Goal: Information Seeking & Learning: Check status

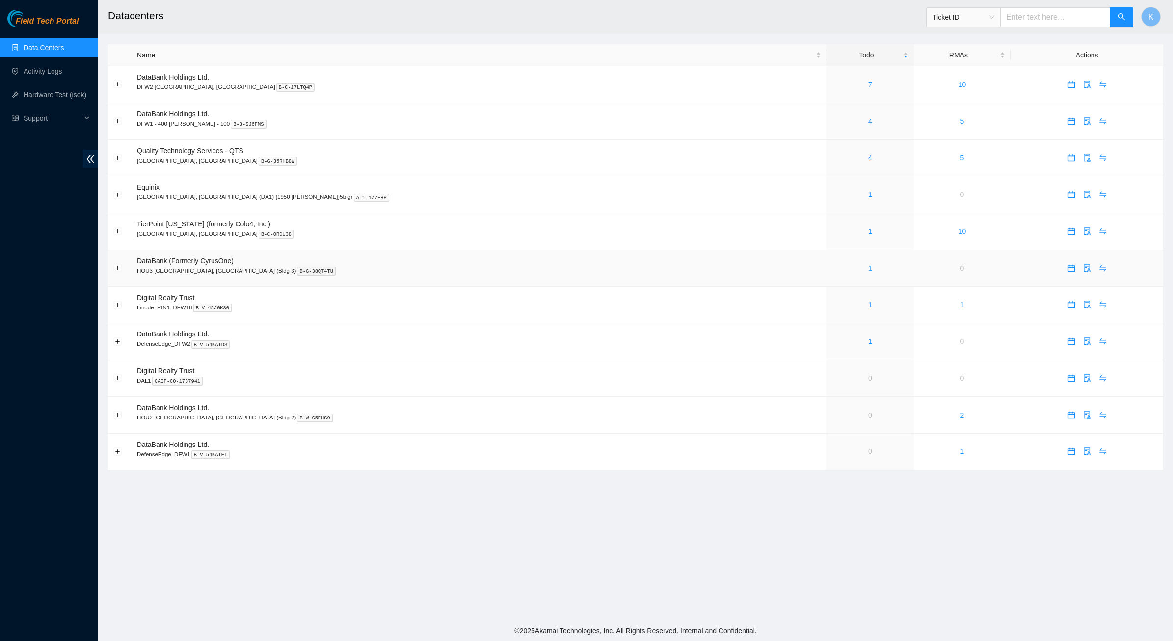
click at [869, 269] on link "1" at bounding box center [871, 268] width 4 height 8
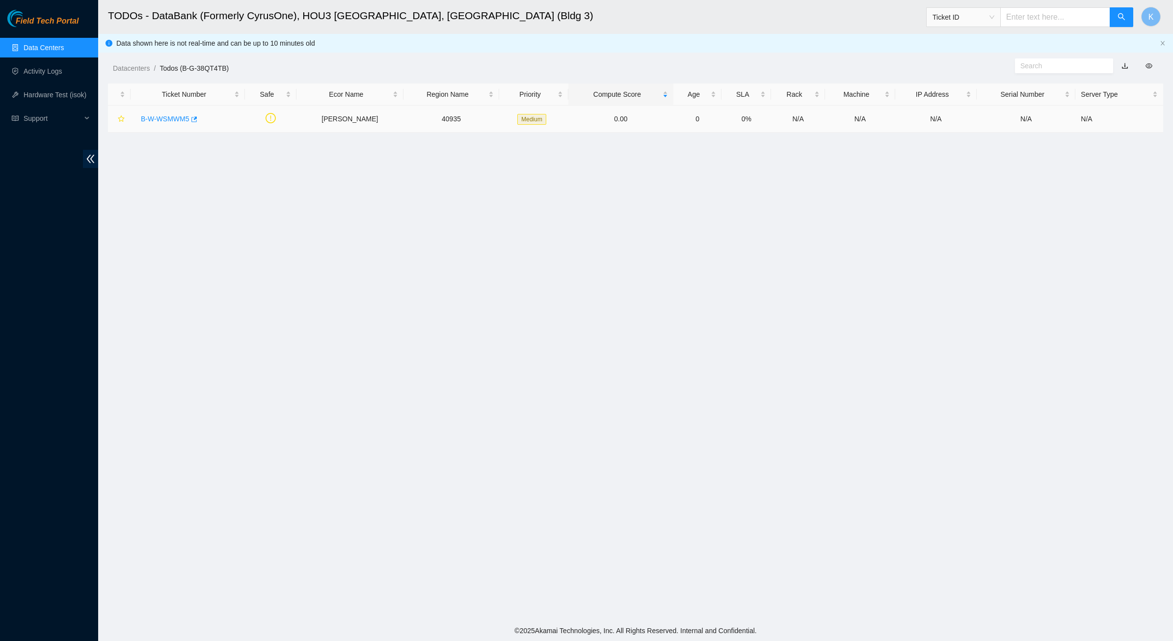
click at [178, 115] on link "B-W-WSMWM5" at bounding box center [165, 119] width 49 height 8
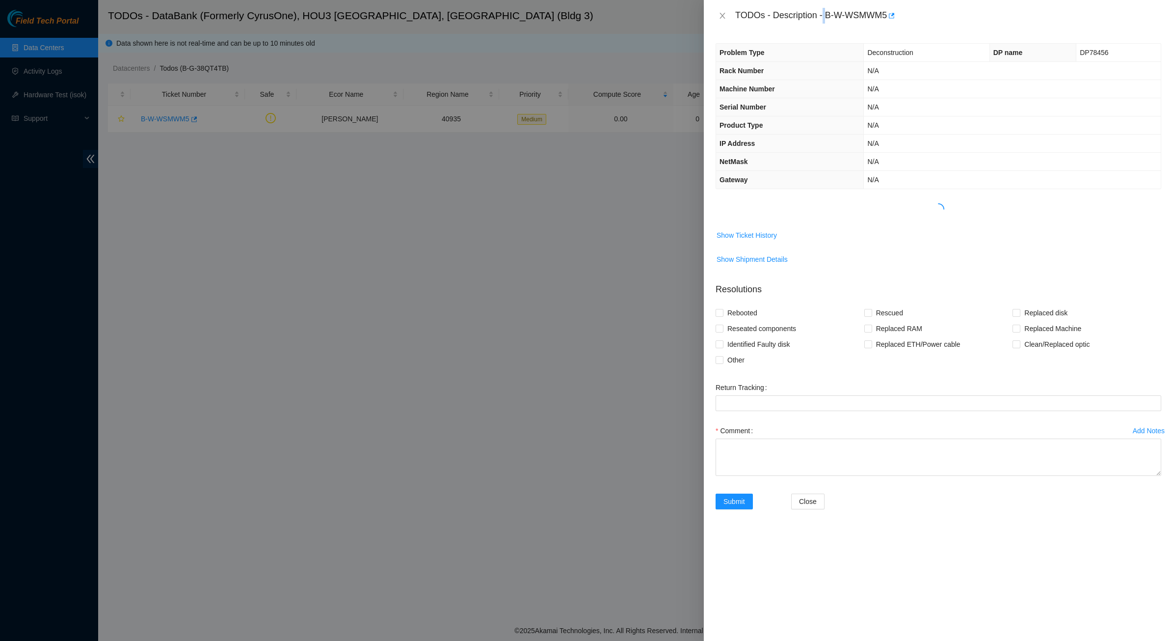
click at [826, 16] on div "TODOs - Description - B-W-WSMWM5" at bounding box center [948, 16] width 426 height 16
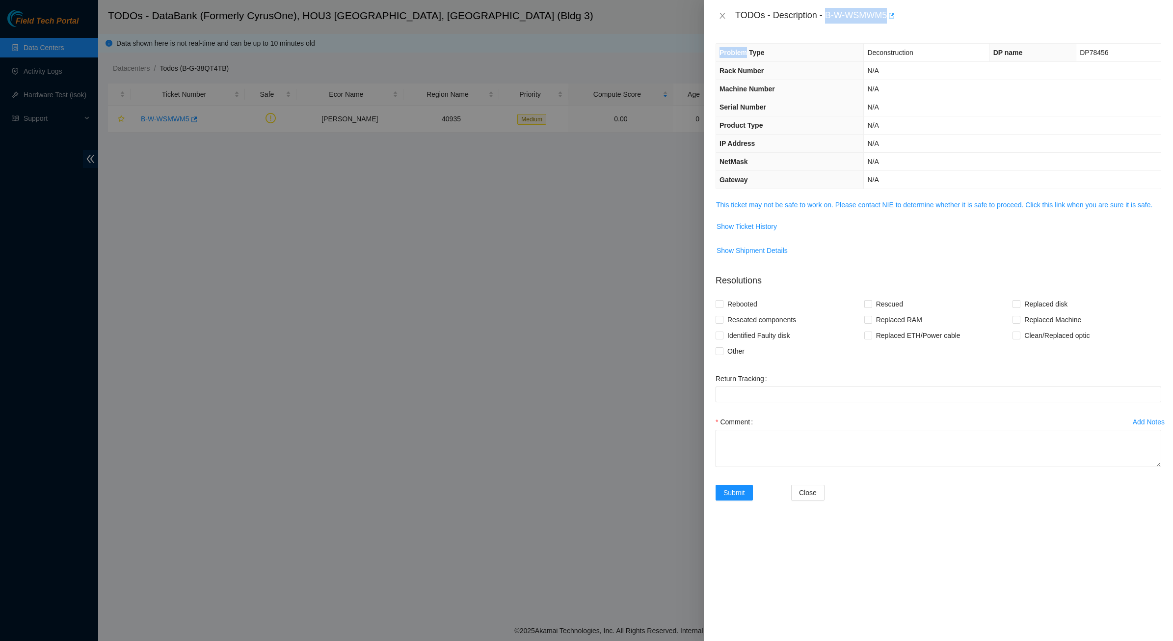
drag, startPoint x: 826, startPoint y: 16, endPoint x: 890, endPoint y: 19, distance: 64.4
click at [892, 18] on div "TODOs - Description - B-W-WSMWM5" at bounding box center [948, 16] width 426 height 16
click at [845, 10] on div "TODOs - Description - B-W-WSMWM5" at bounding box center [948, 16] width 426 height 16
drag, startPoint x: 826, startPoint y: 16, endPoint x: 888, endPoint y: 18, distance: 61.4
click at [888, 18] on div "TODOs - Description - B-W-WSMWM5" at bounding box center [948, 16] width 426 height 16
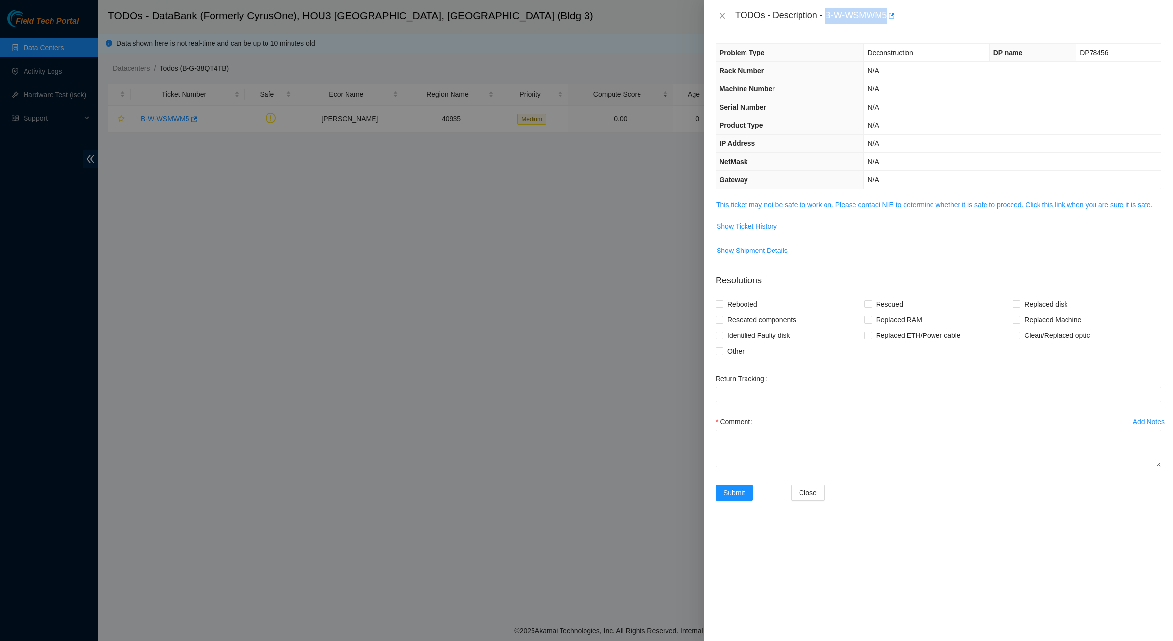
copy div "B-W-WSMWM5"
drag, startPoint x: 726, startPoint y: 18, endPoint x: 717, endPoint y: 18, distance: 8.3
click at [726, 18] on icon "close" at bounding box center [723, 16] width 8 height 8
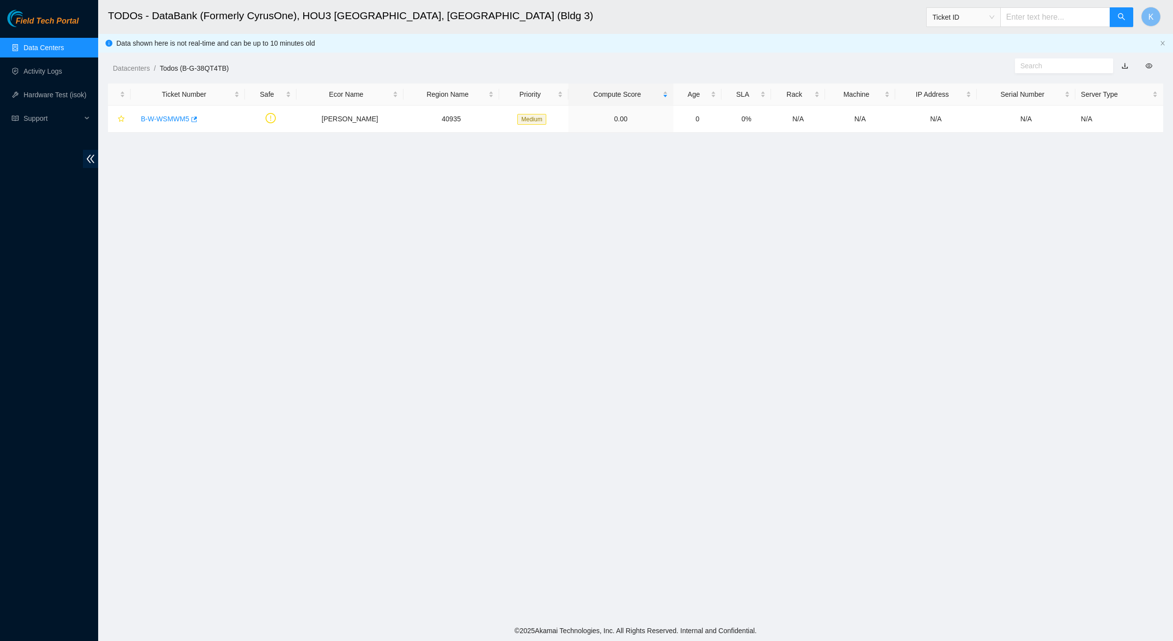
click at [51, 44] on link "Data Centers" at bounding box center [44, 48] width 40 height 8
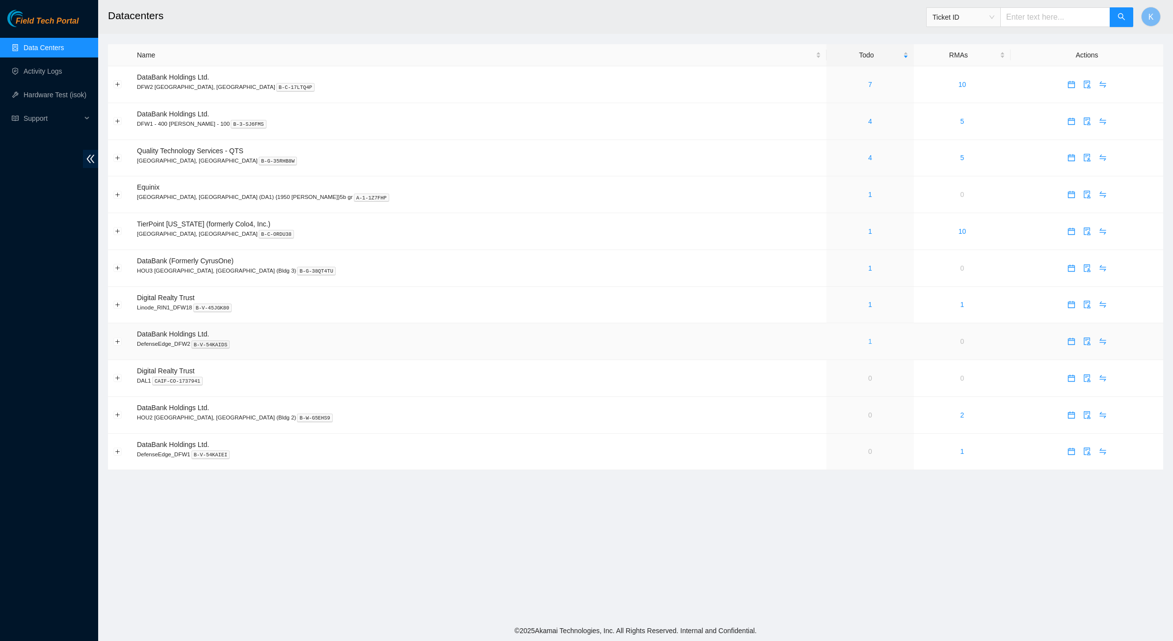
click at [869, 343] on link "1" at bounding box center [871, 341] width 4 height 8
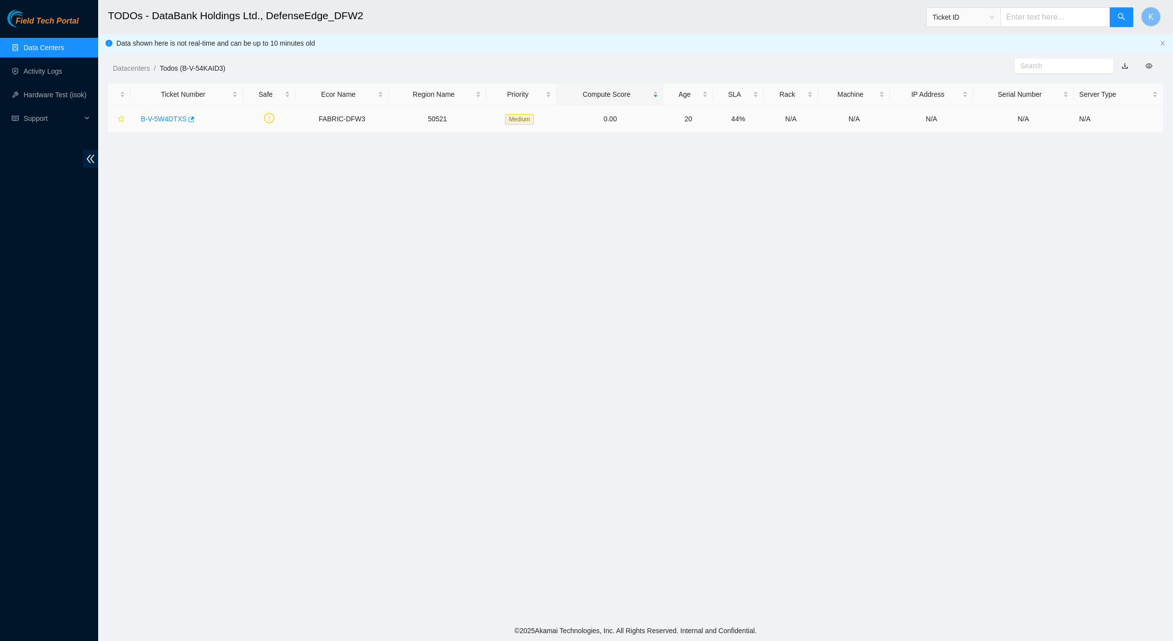
click at [165, 116] on link "B-V-5W4DTXS" at bounding box center [164, 119] width 46 height 8
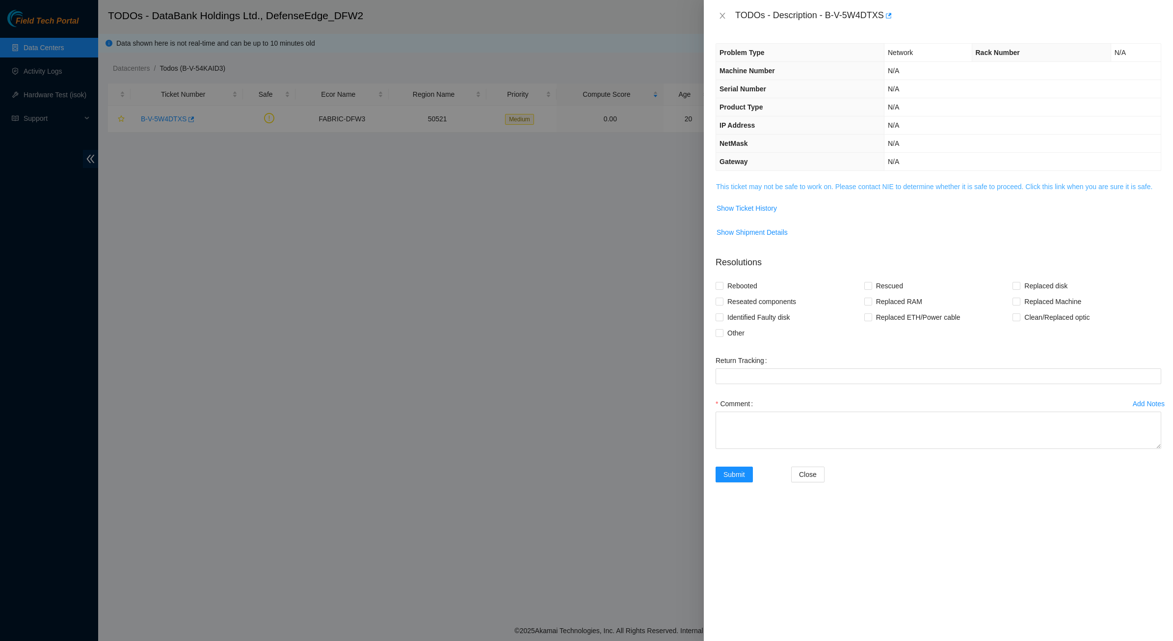
click at [768, 185] on link "This ticket may not be safe to work on. Please contact NIE to determine whether…" at bounding box center [934, 187] width 436 height 8
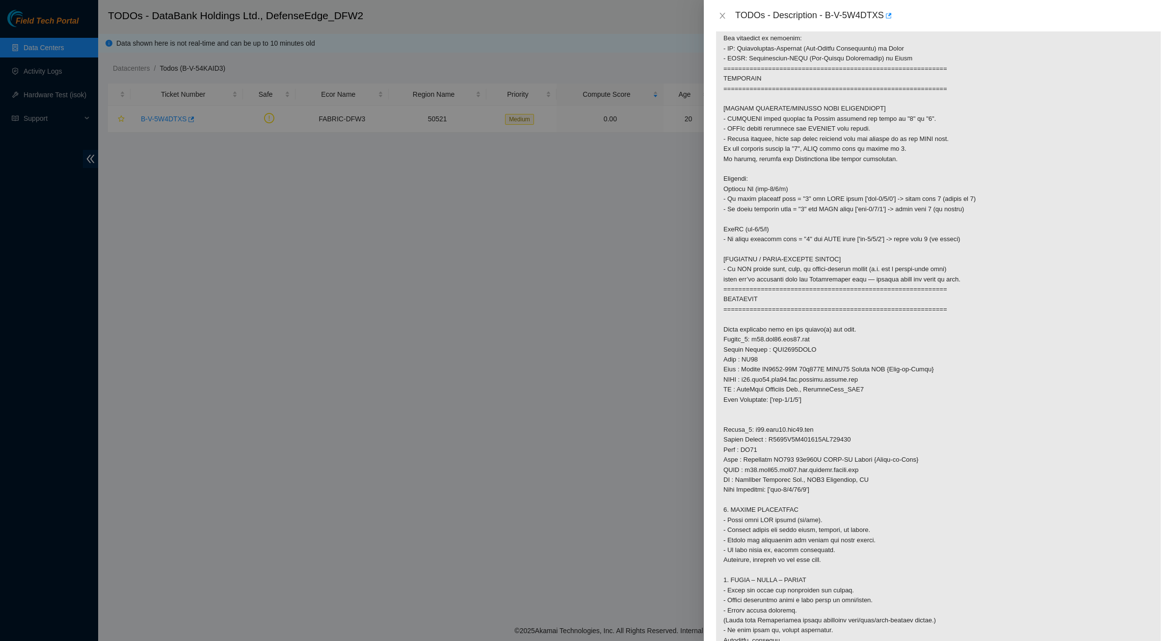
scroll to position [307, 0]
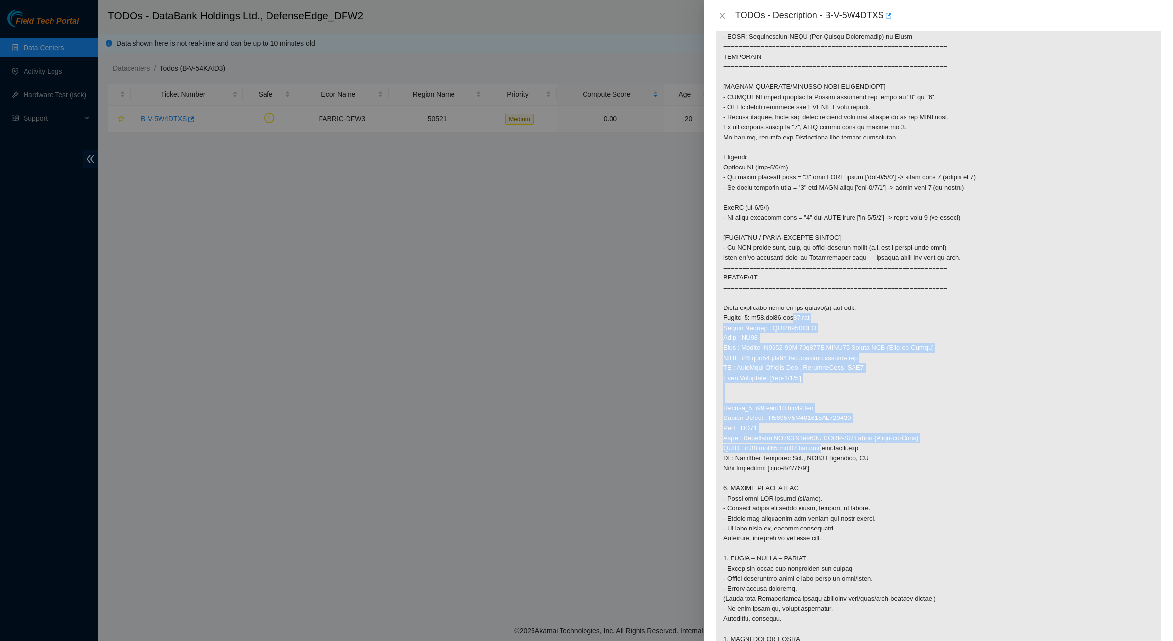
drag, startPoint x: 804, startPoint y: 396, endPoint x: 779, endPoint y: 318, distance: 82.5
click at [779, 318] on p at bounding box center [938, 372] width 445 height 997
click at [779, 317] on p at bounding box center [938, 372] width 445 height 997
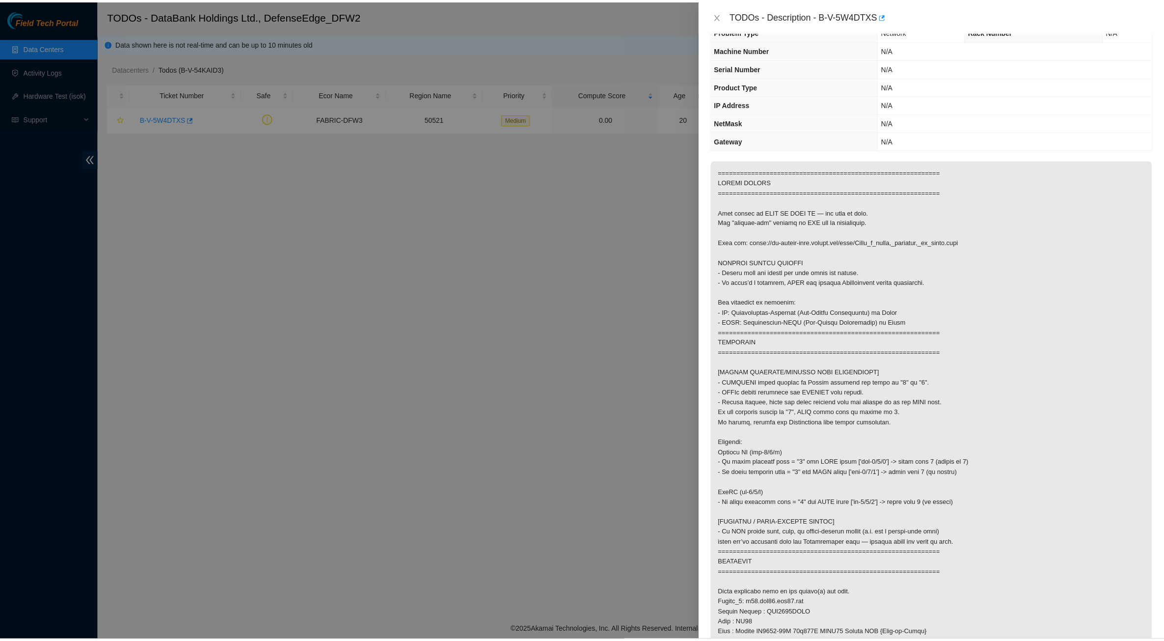
scroll to position [0, 0]
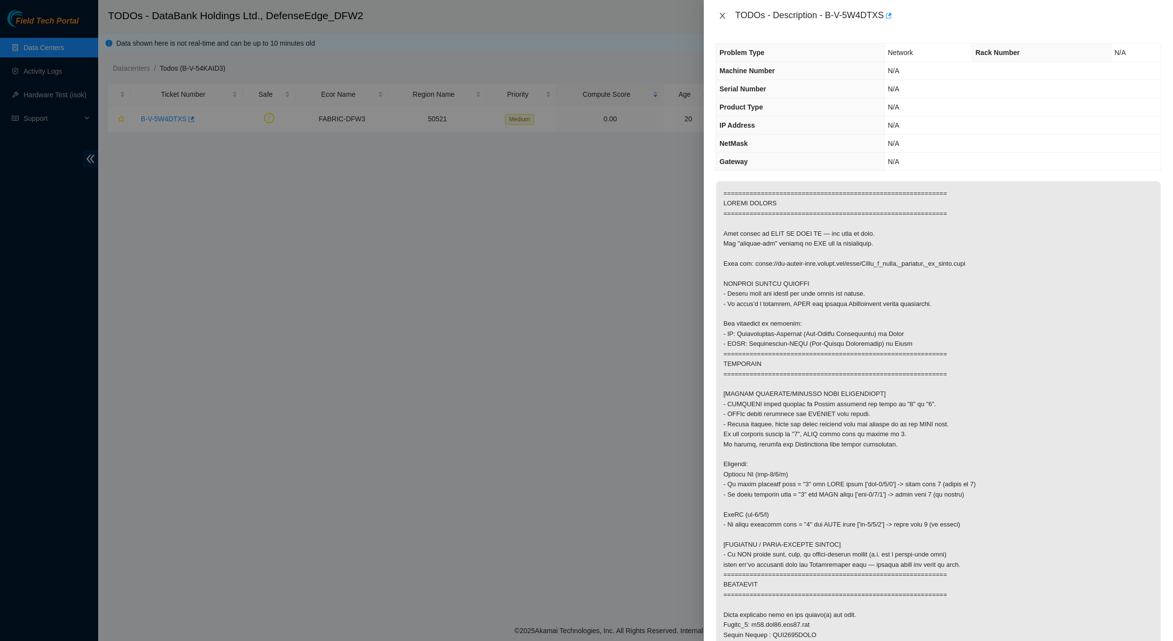
click at [727, 13] on button "Close" at bounding box center [723, 15] width 14 height 9
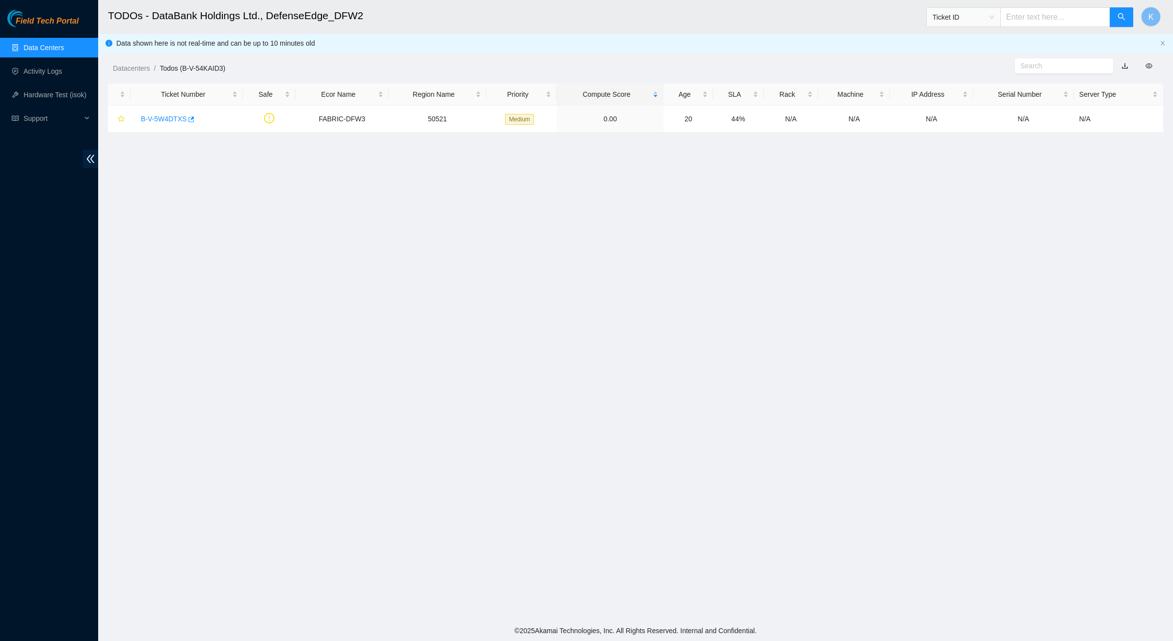
click at [58, 48] on link "Data Centers" at bounding box center [44, 48] width 40 height 8
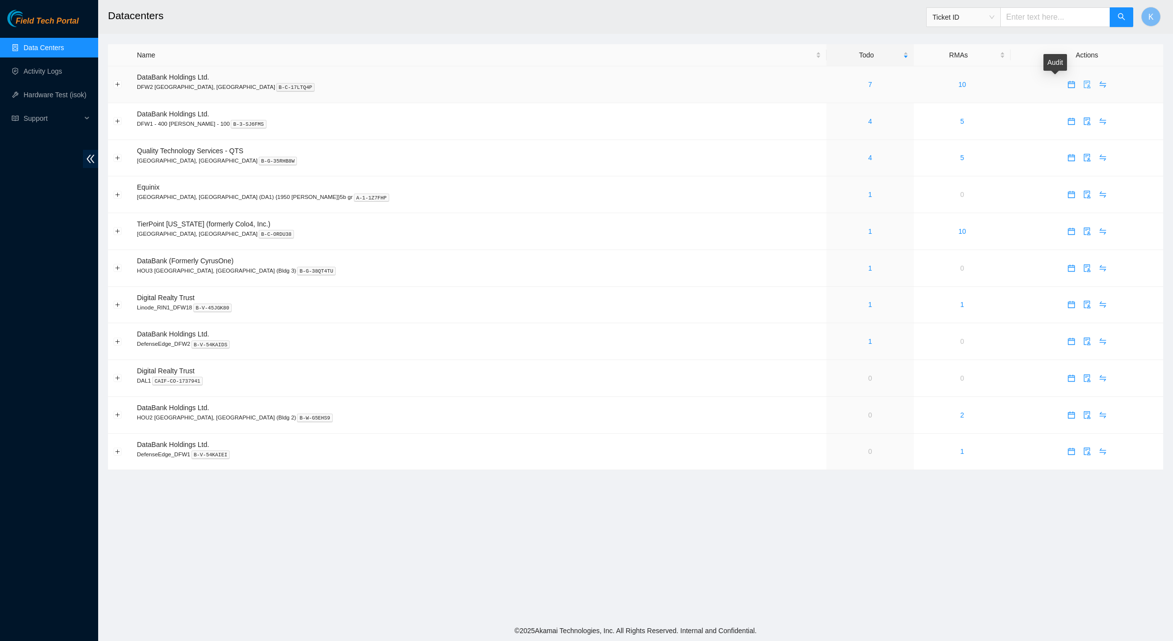
click at [1080, 79] on button "button" at bounding box center [1088, 85] width 16 height 16
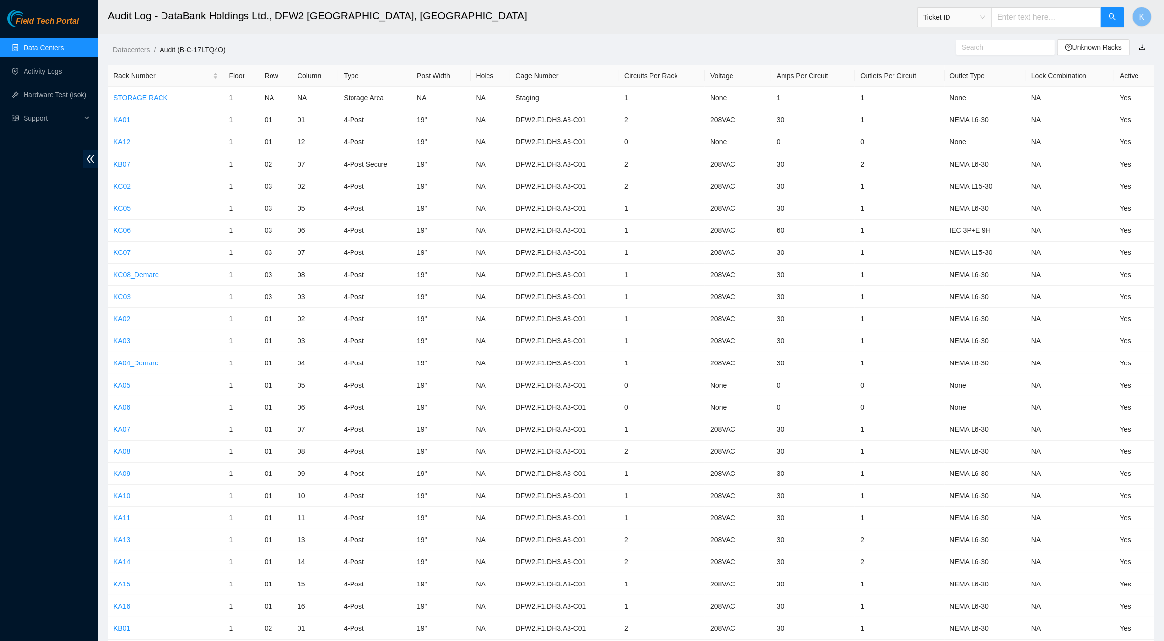
click at [1008, 53] on span at bounding box center [1005, 47] width 98 height 15
click at [997, 46] on input "text" at bounding box center [1002, 47] width 80 height 11
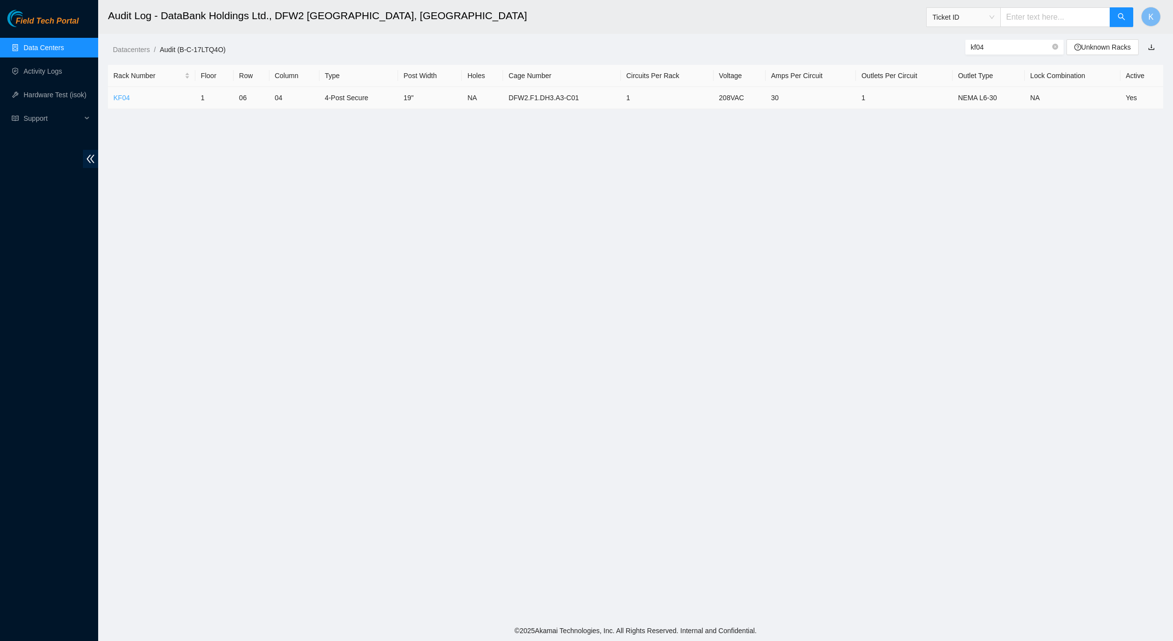
type input "kf04"
click at [124, 94] on link "KF04" at bounding box center [121, 98] width 16 height 8
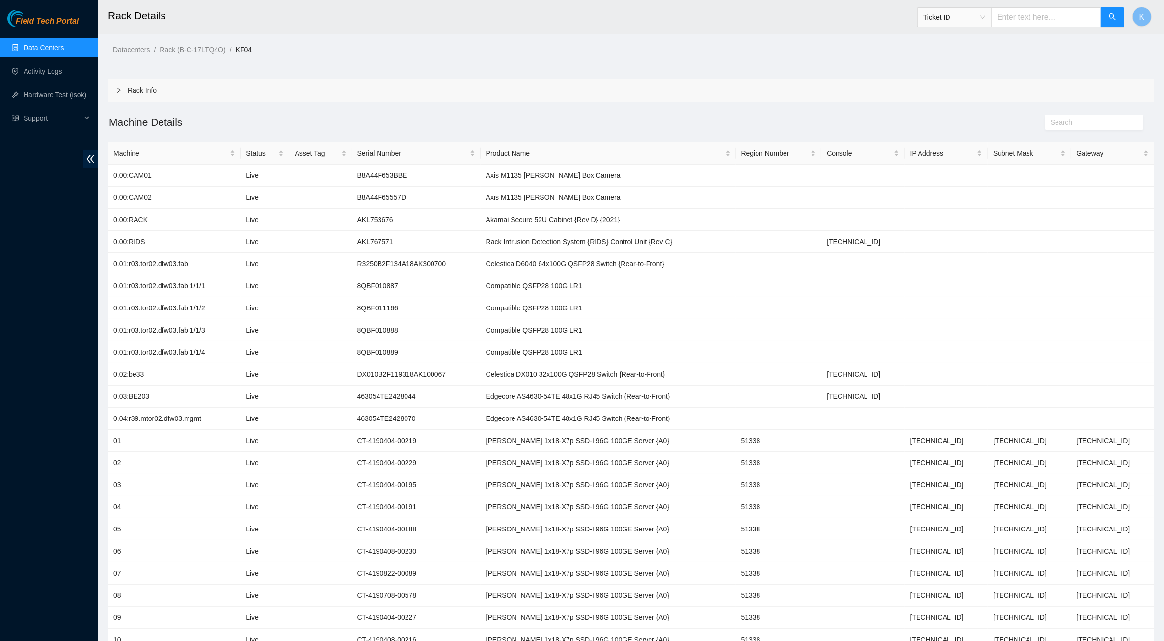
click at [43, 46] on link "Data Centers" at bounding box center [44, 48] width 40 height 8
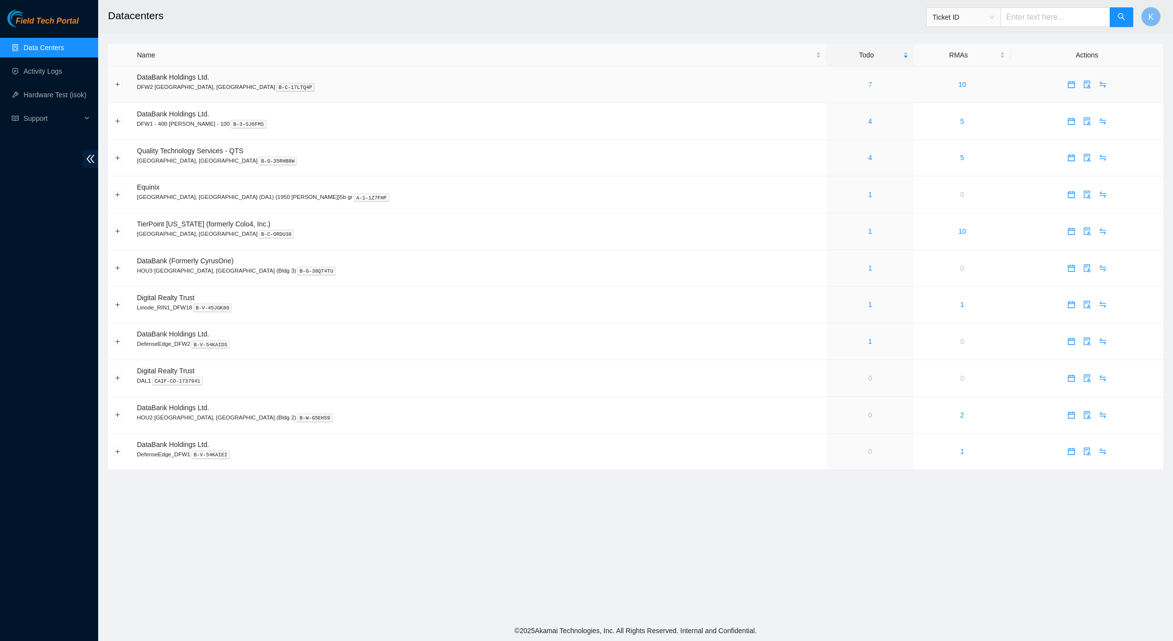
click at [869, 84] on link "7" at bounding box center [871, 85] width 4 height 8
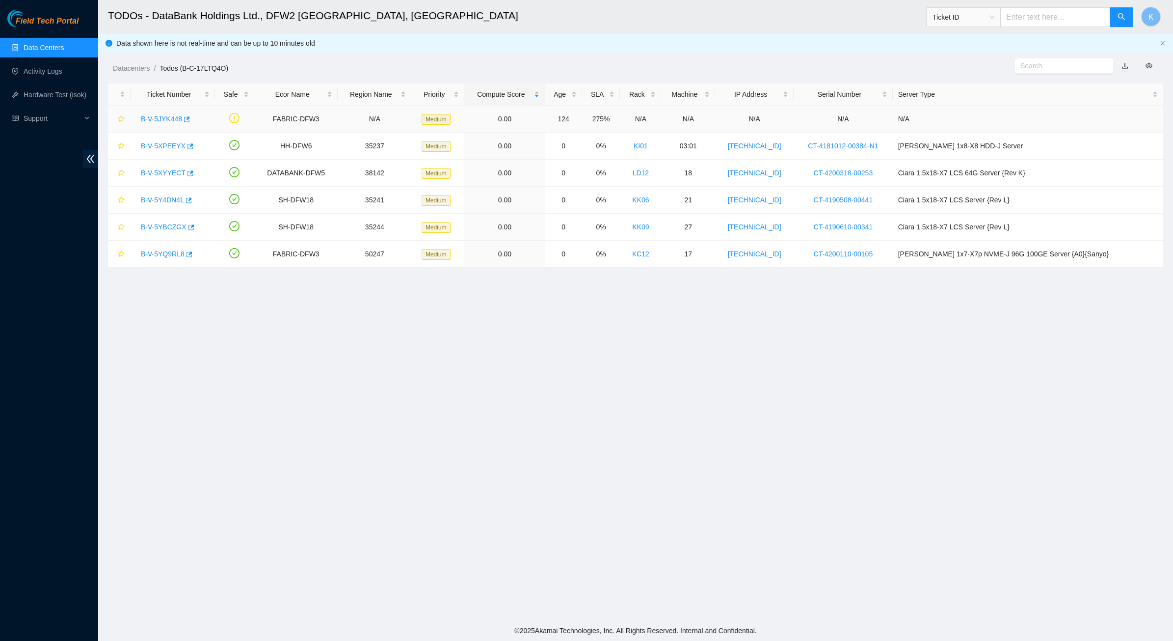
click at [160, 115] on link "B-V-5JYK448" at bounding box center [161, 119] width 41 height 8
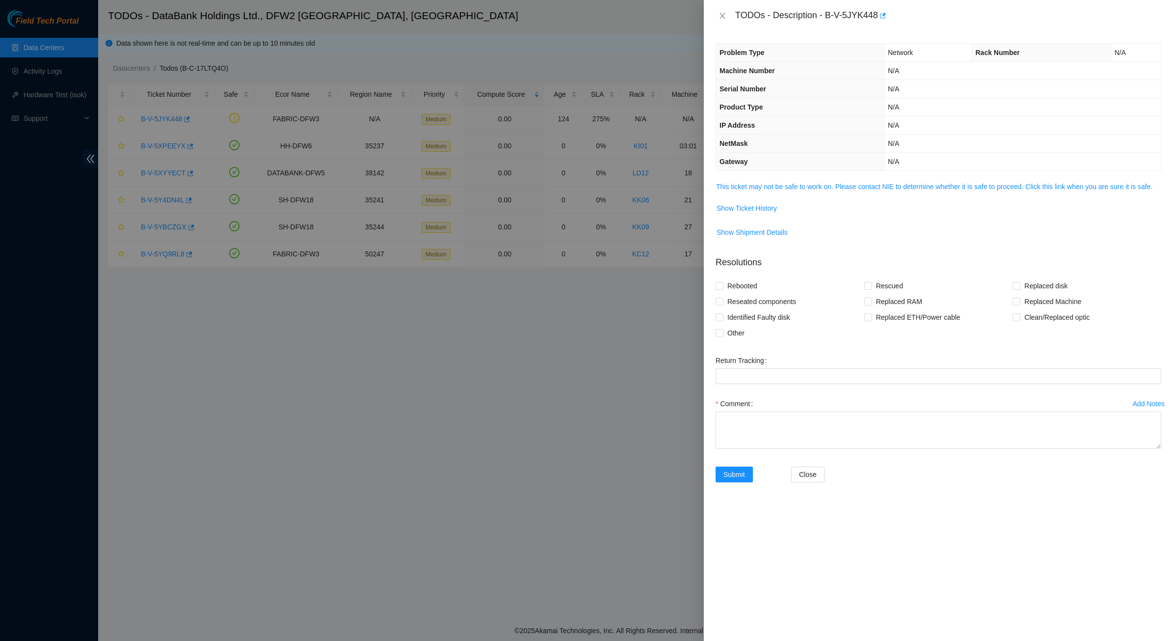
click at [794, 195] on td "This ticket may not be safe to work on. Please contact NIE to determine whether…" at bounding box center [939, 190] width 446 height 19
click at [713, 185] on div "Problem Type Network Rack Number N/A Machine Number N/A Serial Number N/A Produ…" at bounding box center [938, 335] width 469 height 609
click at [777, 192] on span "This ticket may not be safe to work on. Please contact NIE to determine whether…" at bounding box center [938, 186] width 445 height 11
click at [776, 189] on link "This ticket may not be safe to work on. Please contact NIE to determine whether…" at bounding box center [934, 187] width 436 height 8
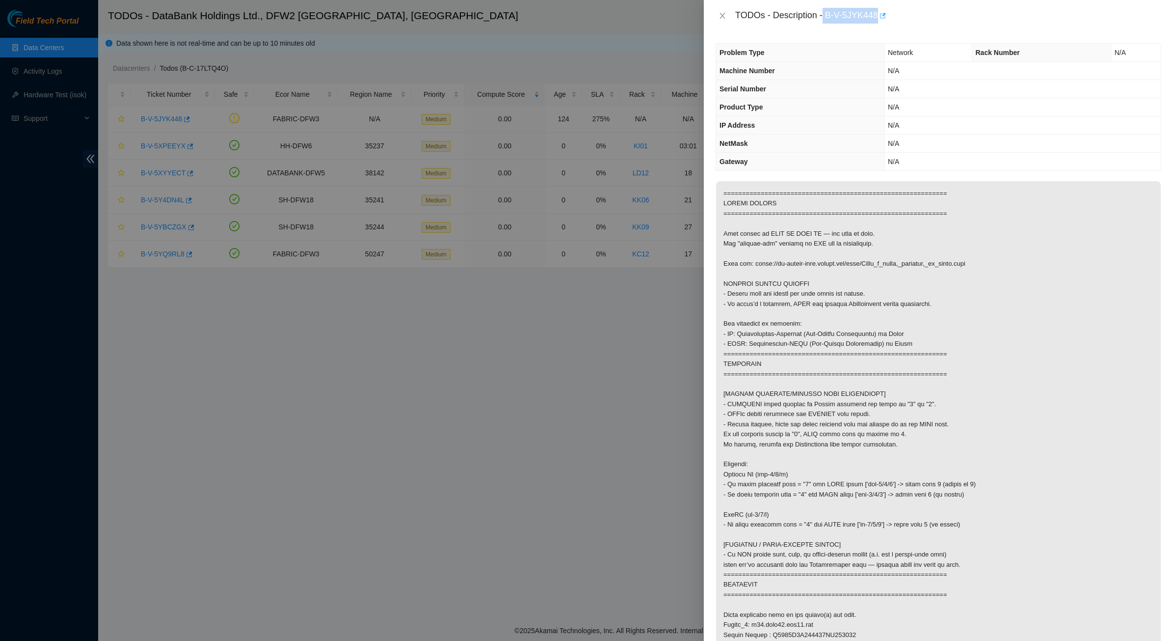
drag, startPoint x: 824, startPoint y: 19, endPoint x: 880, endPoint y: 19, distance: 56.0
click at [880, 19] on div "TODOs - Description - B-V-5JYK448" at bounding box center [948, 16] width 426 height 16
copy div "B-V-5JYK448"
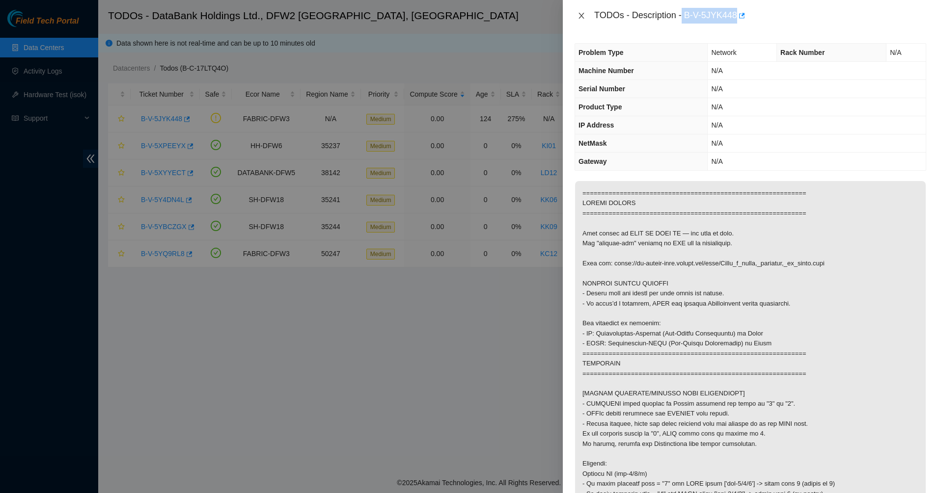
click at [582, 12] on icon "close" at bounding box center [581, 16] width 8 height 8
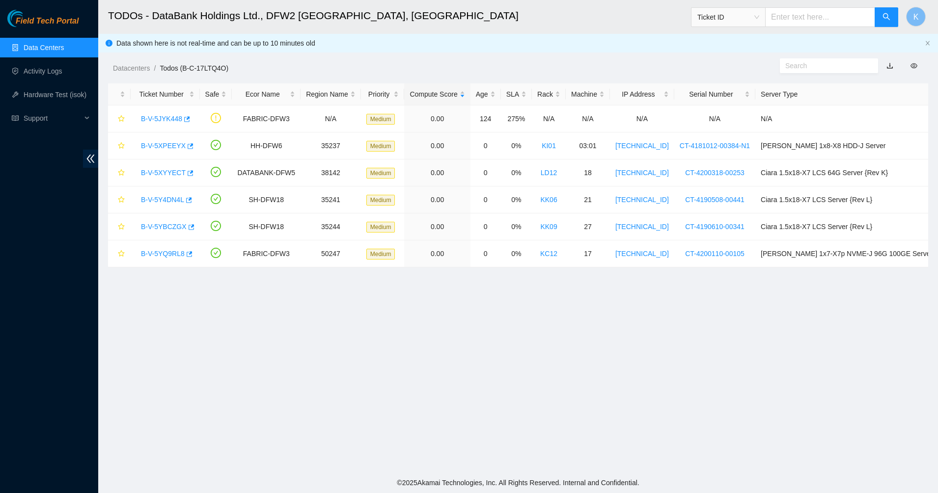
click at [36, 51] on link "Data Centers" at bounding box center [44, 48] width 40 height 8
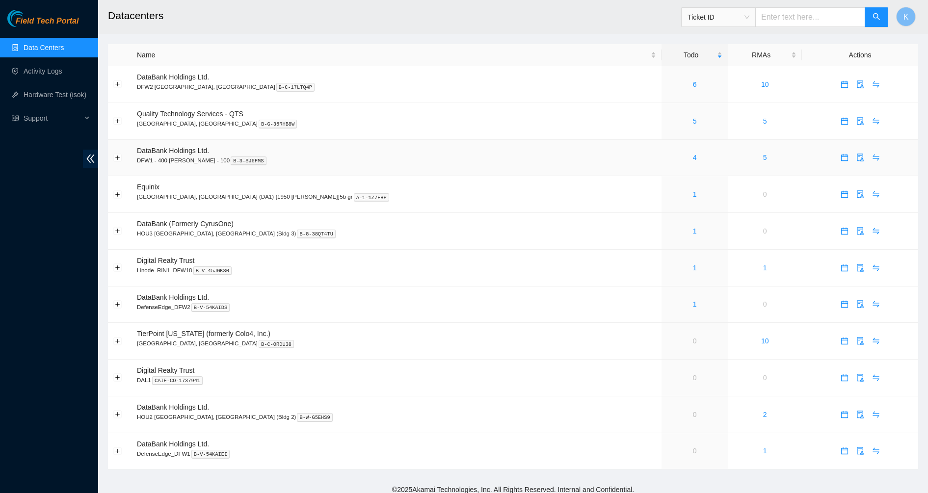
click at [667, 156] on div "4" at bounding box center [694, 157] width 55 height 11
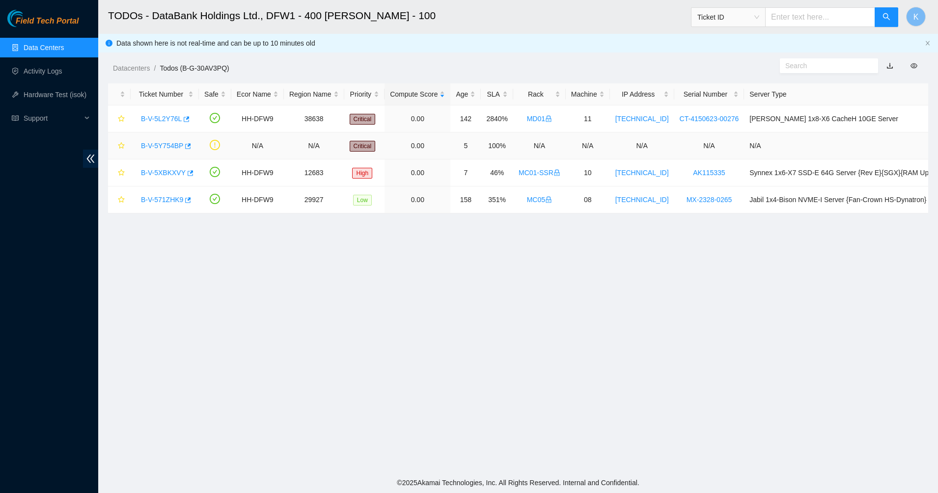
click at [163, 147] on link "B-V-5Y754BP" at bounding box center [162, 146] width 42 height 8
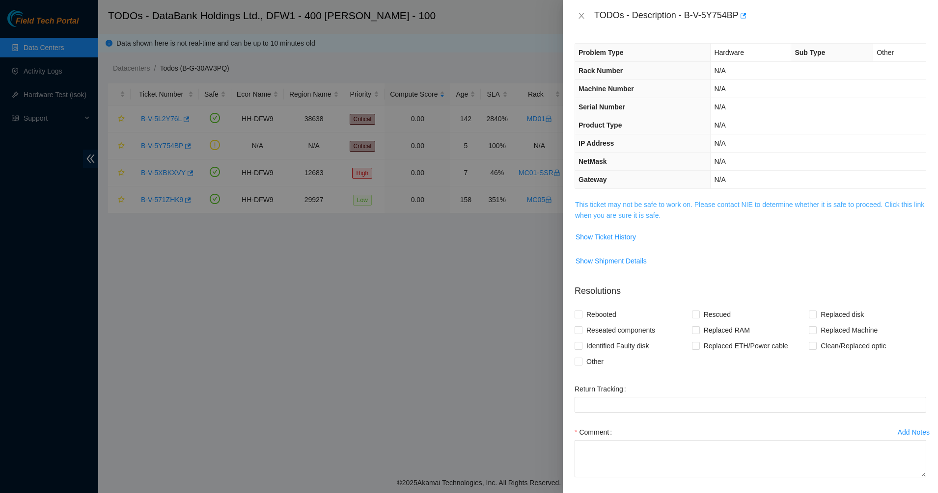
click at [607, 207] on link "This ticket may not be safe to work on. Please contact NIE to determine whether…" at bounding box center [749, 210] width 349 height 19
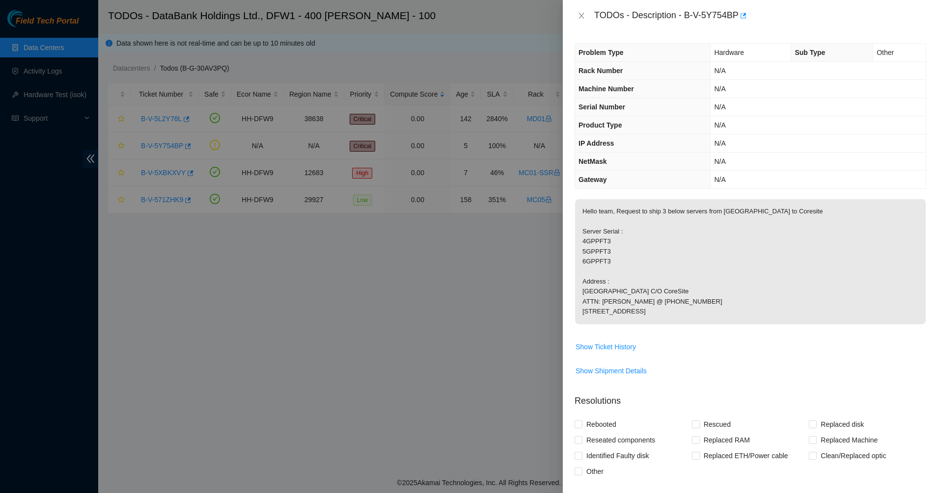
drag, startPoint x: 652, startPoint y: 331, endPoint x: 584, endPoint y: 213, distance: 136.1
click at [584, 213] on p "Hello team, Request to ship 3 below servers from Dallas to Coresite Server Seri…" at bounding box center [750, 261] width 351 height 125
copy p "Hello team, Request to ship 3 below servers from Dallas to Coresite Server Seri…"
click at [307, 323] on div at bounding box center [469, 246] width 938 height 493
click at [577, 15] on icon "close" at bounding box center [581, 16] width 8 height 8
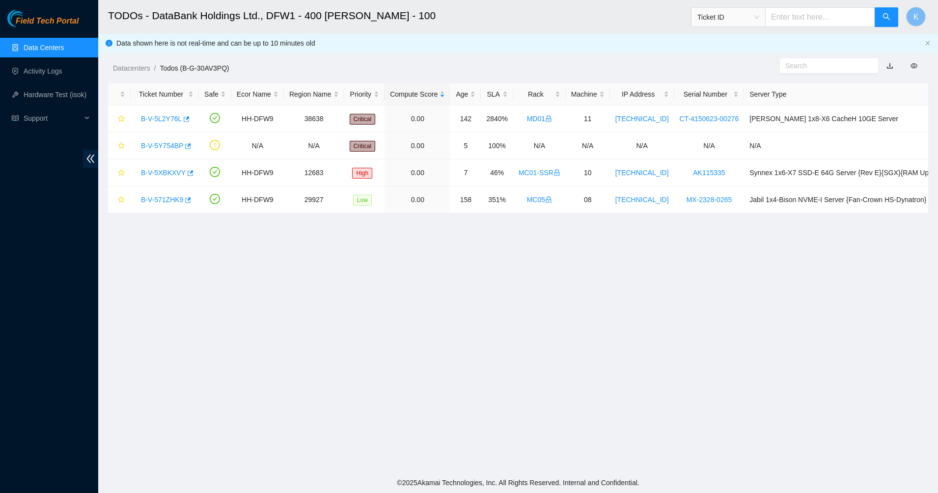
click at [801, 70] on input "text" at bounding box center [825, 65] width 80 height 11
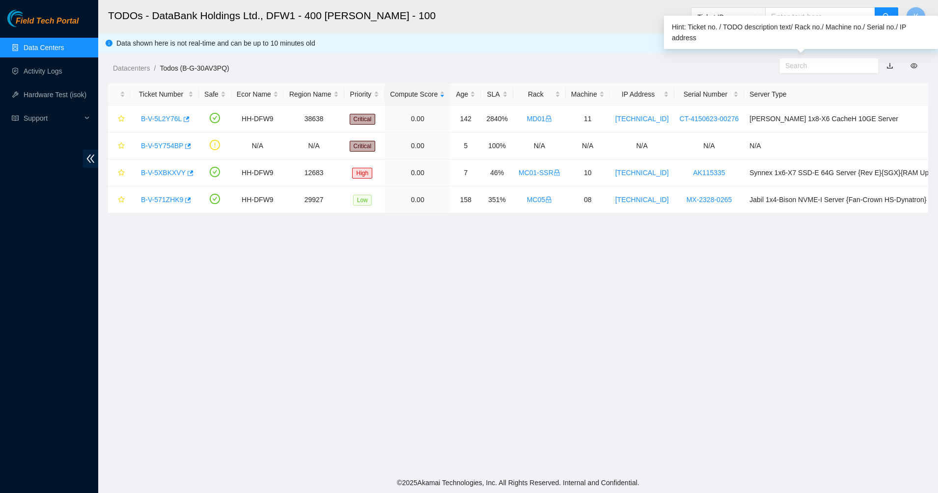
paste input "B-V-5Y754BP"
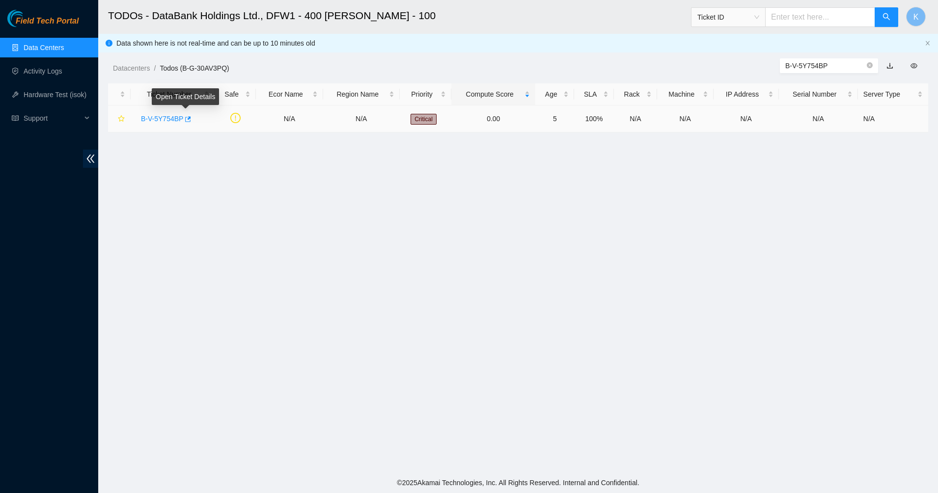
type input "B-V-5Y754BP"
drag, startPoint x: 196, startPoint y: 120, endPoint x: 121, endPoint y: 119, distance: 75.1
click at [121, 119] on tr "B-V-5Y754BP N/A N/A Critical 0.00 5 100% N/A N/A N/A N/A N/A" at bounding box center [518, 119] width 820 height 27
copy link "B-V-5Y754BP"
click at [148, 116] on link "B-V-5Y754BP" at bounding box center [162, 119] width 42 height 8
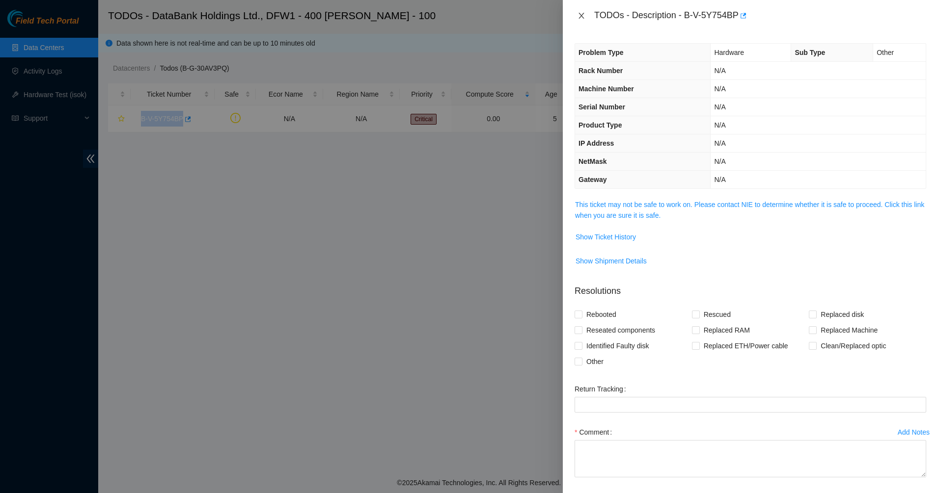
click at [576, 14] on button "Close" at bounding box center [581, 15] width 14 height 9
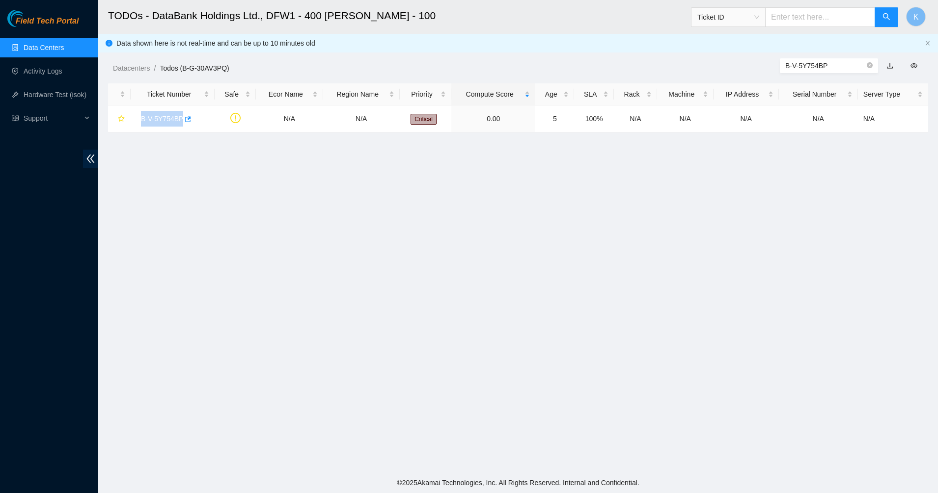
drag, startPoint x: 33, startPoint y: 46, endPoint x: 80, endPoint y: 54, distance: 47.7
click at [33, 46] on link "Data Centers" at bounding box center [44, 48] width 40 height 8
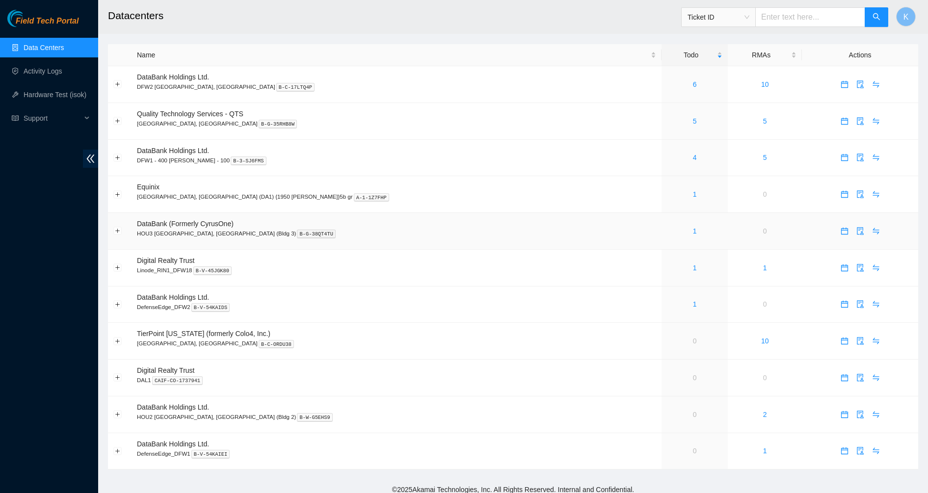
click at [667, 232] on div "1" at bounding box center [694, 231] width 55 height 11
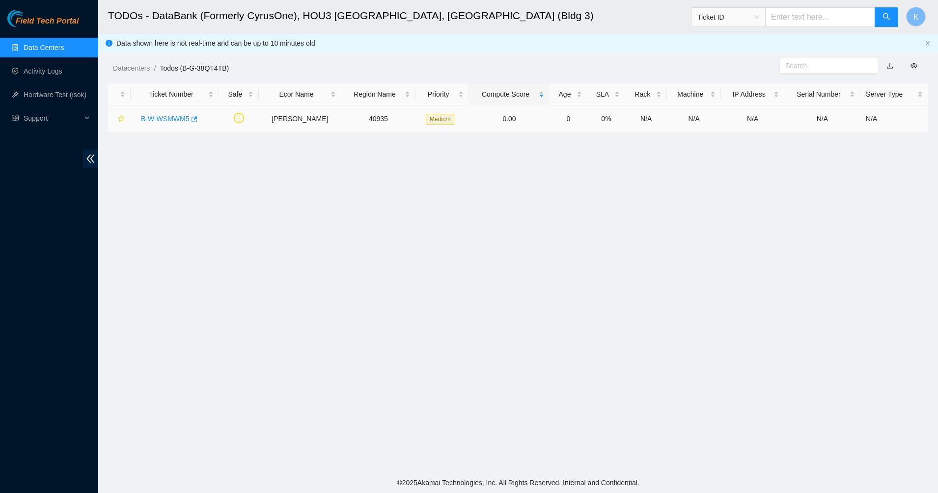
click at [155, 116] on link "B-W-WSMWM5" at bounding box center [165, 119] width 49 height 8
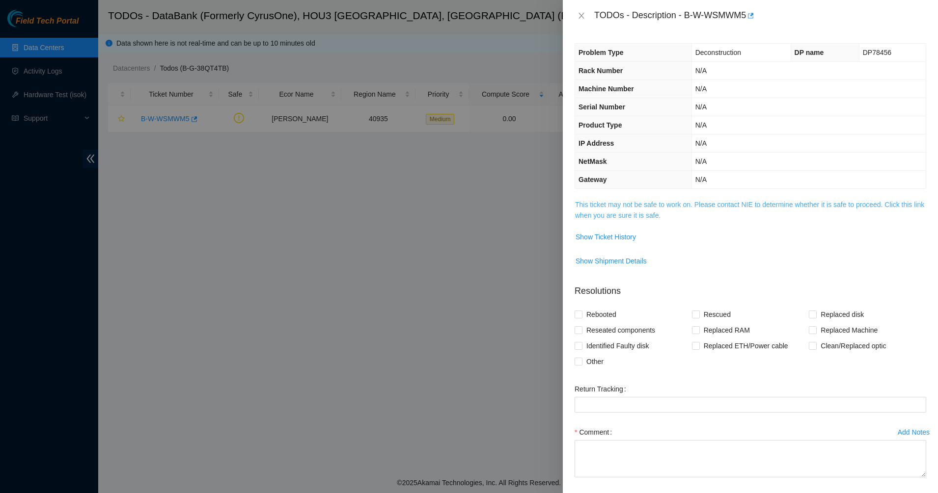
click at [648, 216] on link "This ticket may not be safe to work on. Please contact NIE to determine whether…" at bounding box center [749, 210] width 349 height 19
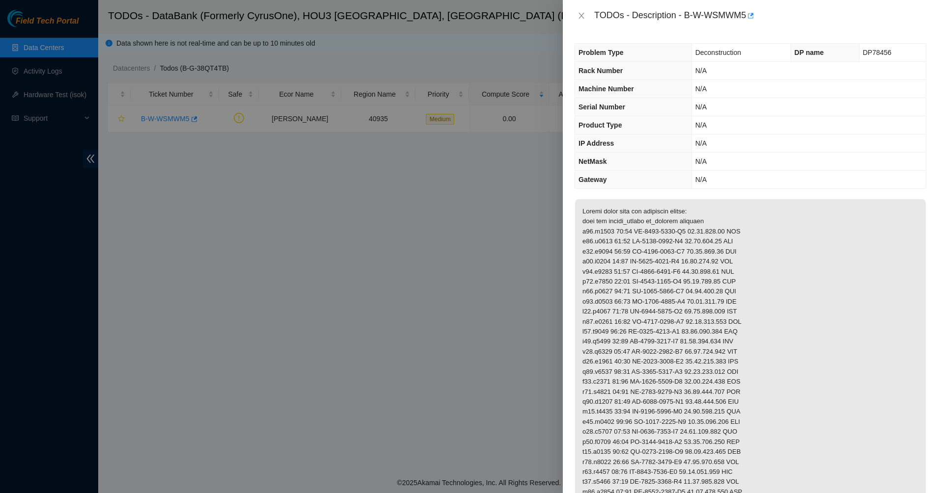
click at [686, 262] on p at bounding box center [750, 417] width 351 height 436
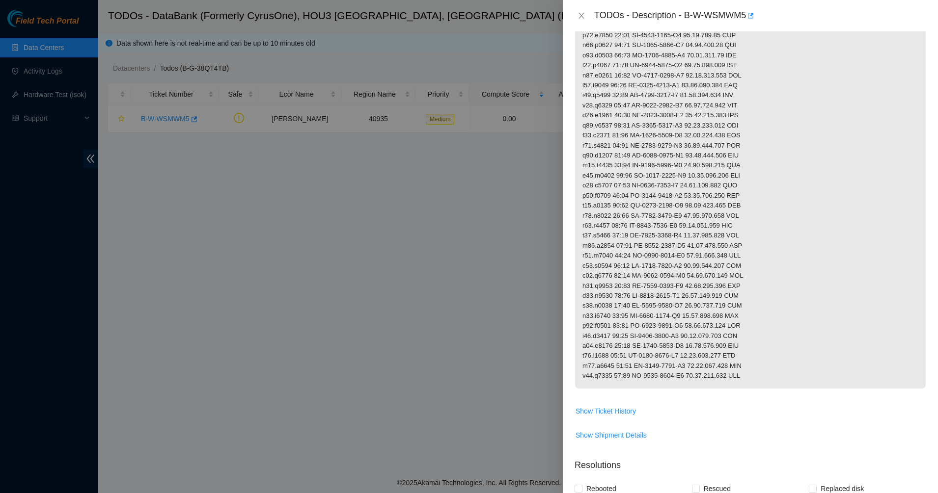
scroll to position [307, 0]
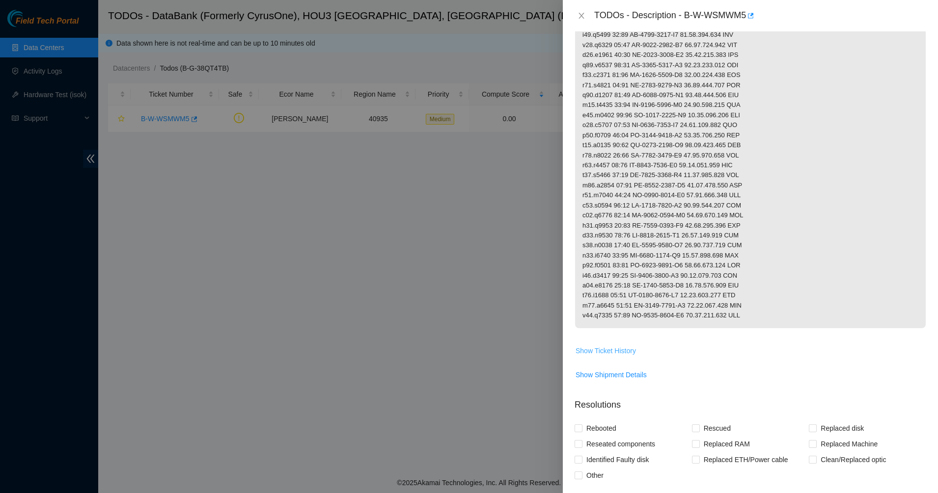
click at [600, 356] on span "Show Ticket History" at bounding box center [605, 351] width 60 height 11
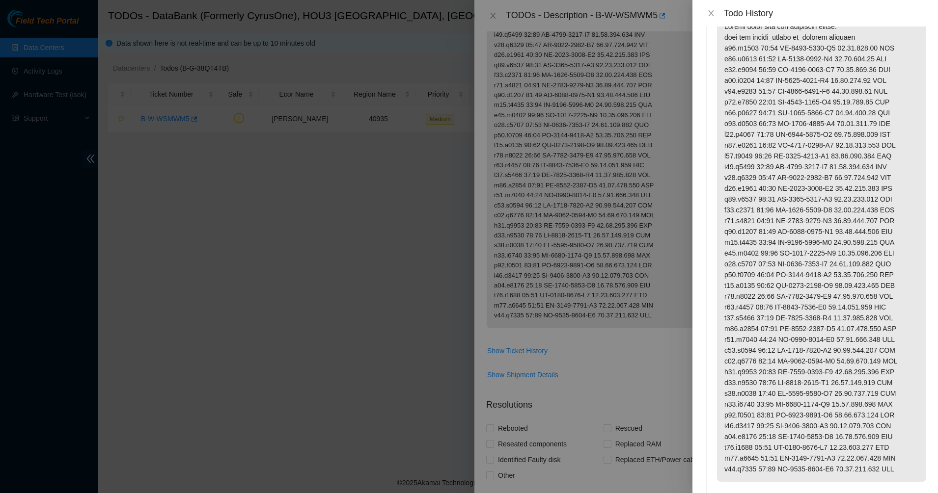
scroll to position [0, 0]
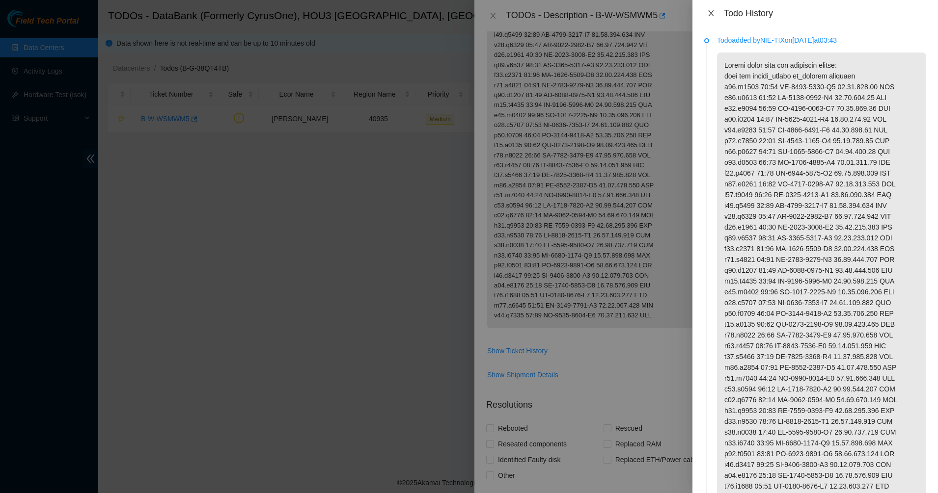
drag, startPoint x: 708, startPoint y: 13, endPoint x: 481, endPoint y: 33, distance: 227.8
click at [708, 13] on icon "close" at bounding box center [711, 13] width 8 height 8
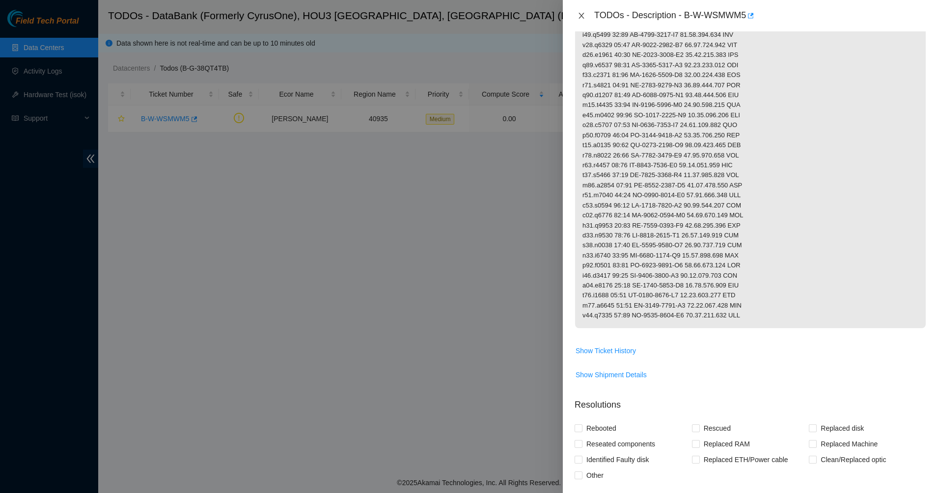
click at [581, 14] on icon "close" at bounding box center [581, 16] width 8 height 8
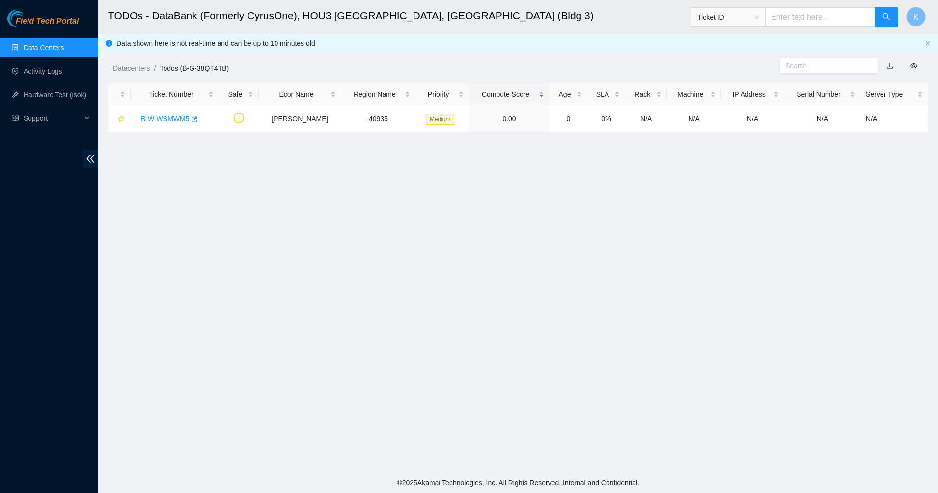
scroll to position [23, 0]
drag, startPoint x: 142, startPoint y: 113, endPoint x: 173, endPoint y: 120, distance: 31.7
click at [146, 113] on div "B-W-WSMWM5" at bounding box center [175, 119] width 78 height 16
click at [173, 120] on link "B-W-WSMWM5" at bounding box center [165, 119] width 49 height 8
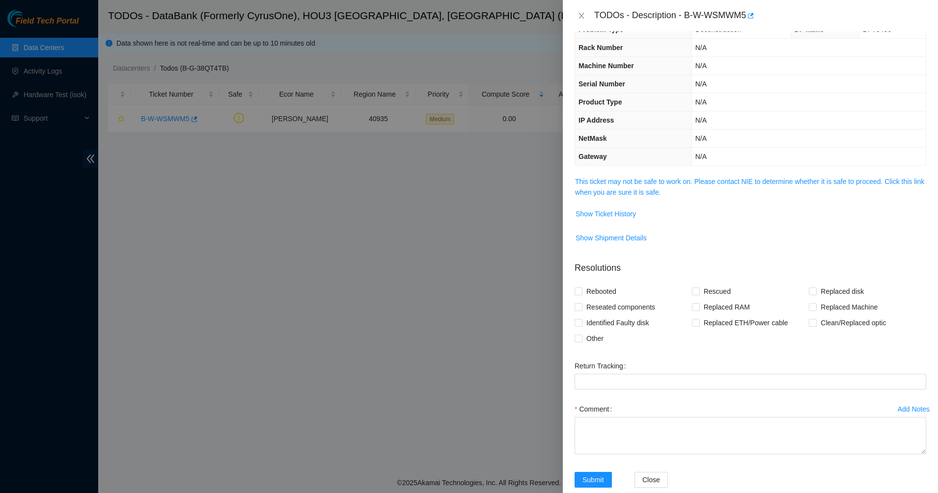
click at [661, 49] on th "Rack Number" at bounding box center [633, 48] width 116 height 18
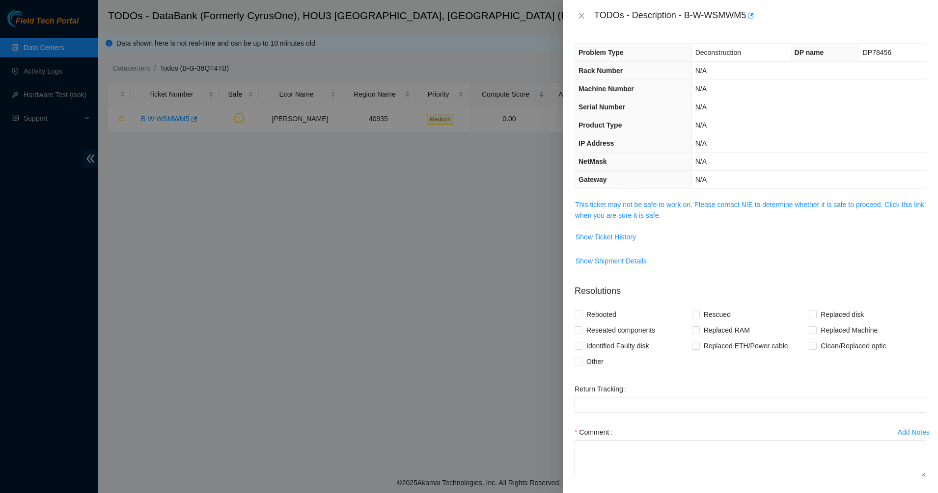
click at [865, 56] on span "DP78456" at bounding box center [877, 53] width 28 height 8
copy span "DP78456"
drag, startPoint x: 686, startPoint y: 15, endPoint x: 782, endPoint y: 13, distance: 95.8
click at [782, 13] on div "TODOs - Description - B-W-WSMWM5" at bounding box center [760, 16] width 332 height 16
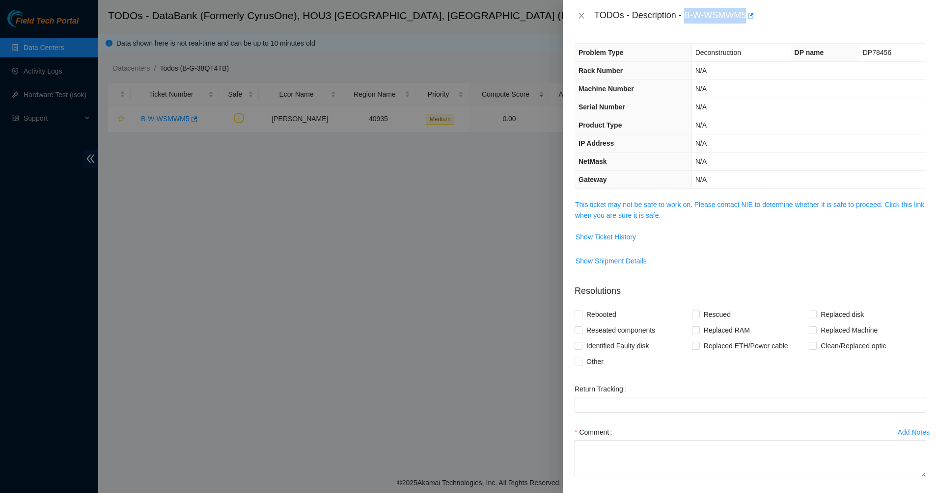
copy div "B-W-WSMWM5"
click at [640, 206] on link "This ticket may not be safe to work on. Please contact NIE to determine whether…" at bounding box center [749, 210] width 349 height 19
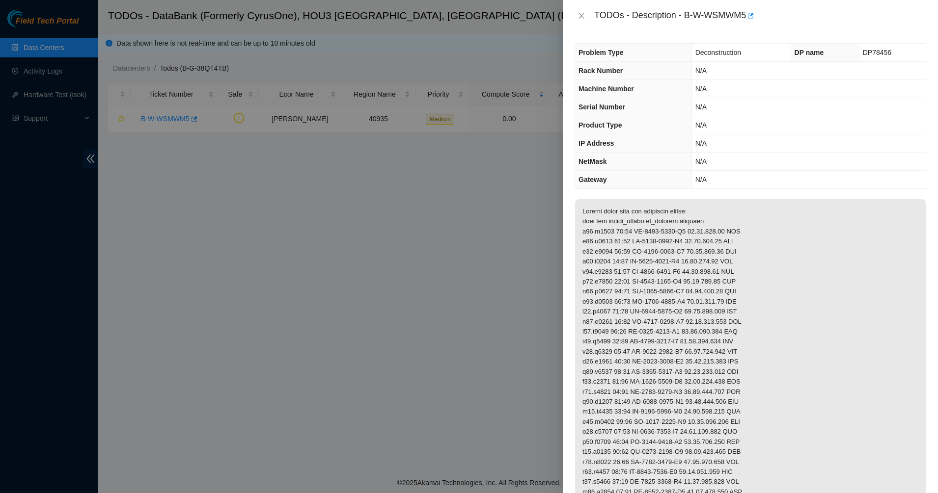
click at [751, 245] on p at bounding box center [750, 417] width 351 height 436
click at [602, 268] on p at bounding box center [750, 417] width 351 height 436
click at [603, 268] on p at bounding box center [750, 417] width 351 height 436
click at [667, 276] on p at bounding box center [750, 417] width 351 height 436
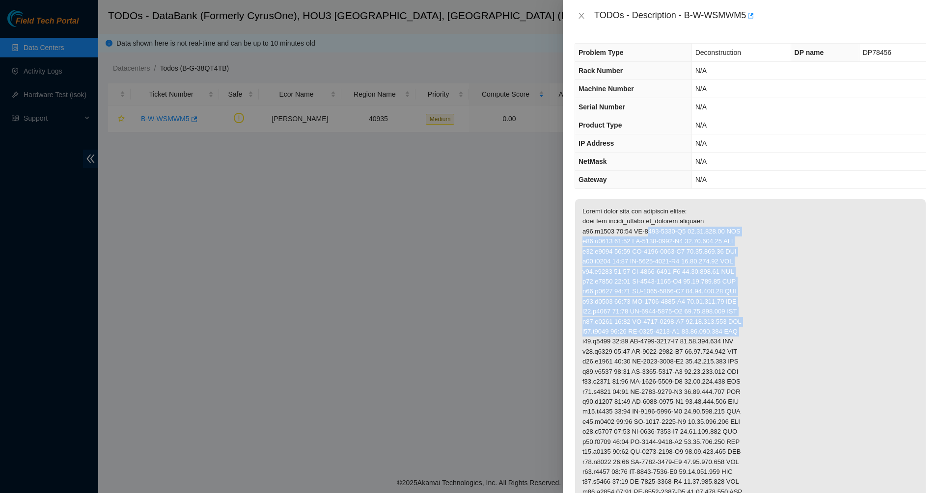
drag, startPoint x: 732, startPoint y: 337, endPoint x: 638, endPoint y: 242, distance: 133.7
click at [638, 242] on p at bounding box center [750, 417] width 351 height 436
drag, startPoint x: 638, startPoint y: 242, endPoint x: 671, endPoint y: 336, distance: 99.2
click at [671, 336] on p at bounding box center [750, 417] width 351 height 436
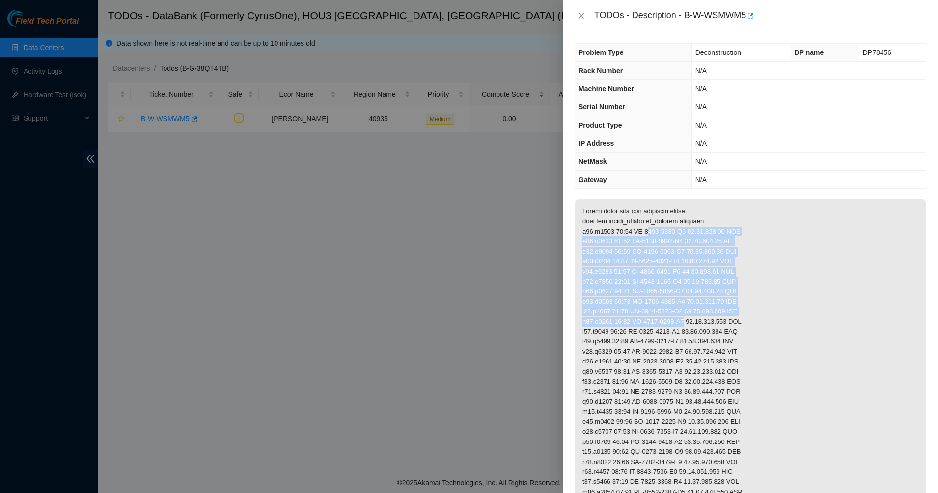
click at [671, 336] on p at bounding box center [750, 417] width 351 height 436
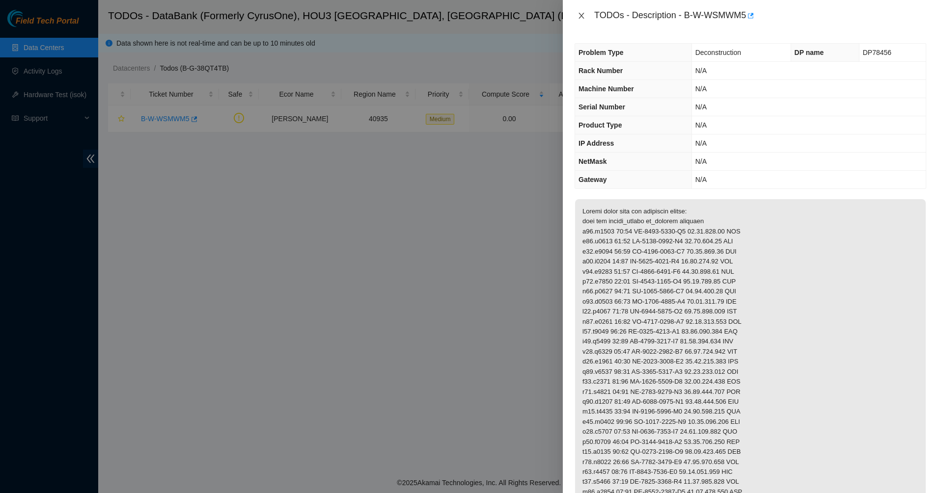
click at [583, 12] on icon "close" at bounding box center [581, 16] width 8 height 8
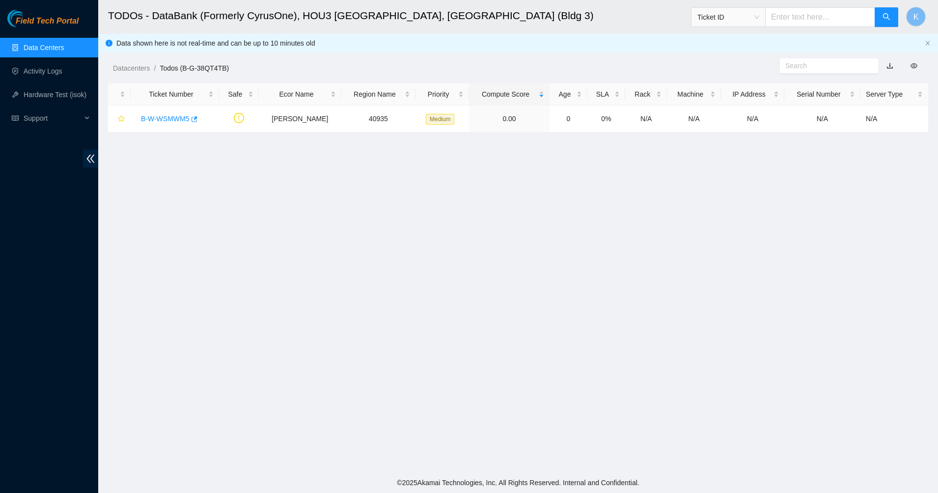
click at [54, 47] on link "Data Centers" at bounding box center [44, 48] width 40 height 8
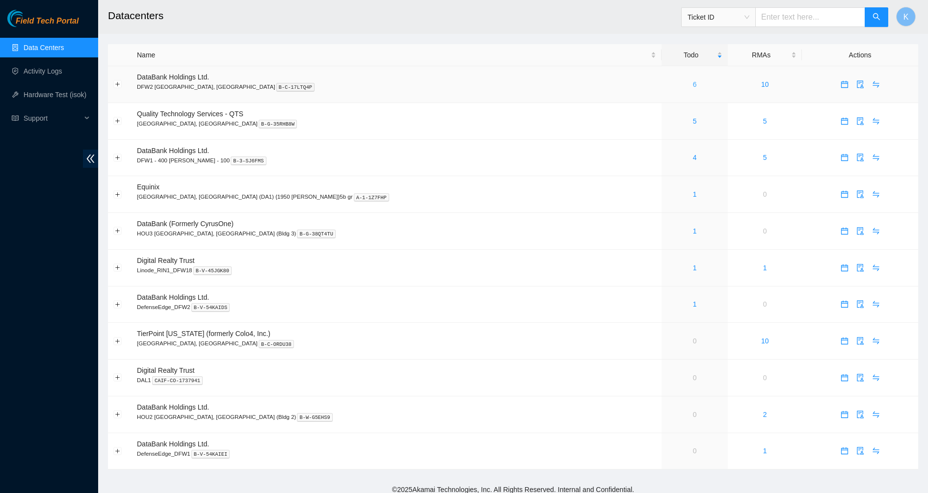
click at [693, 81] on link "6" at bounding box center [695, 85] width 4 height 8
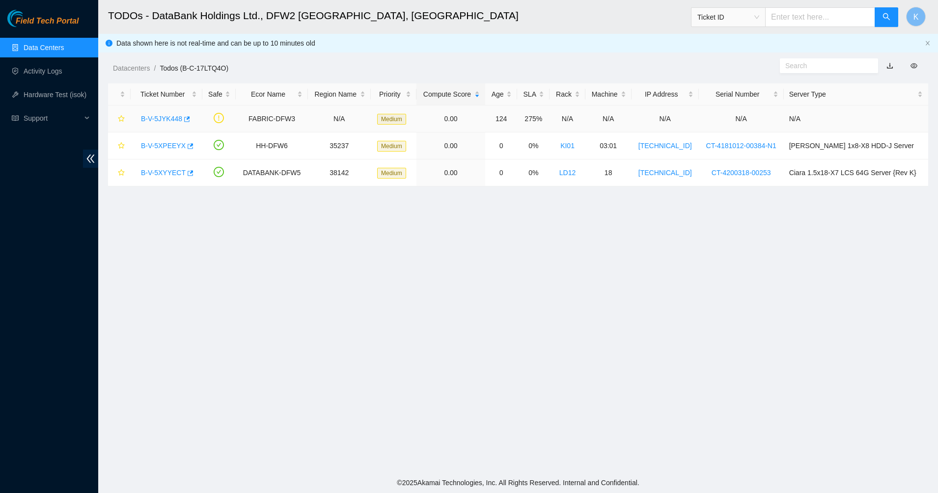
click at [169, 115] on link "B-V-5JYK448" at bounding box center [161, 119] width 41 height 8
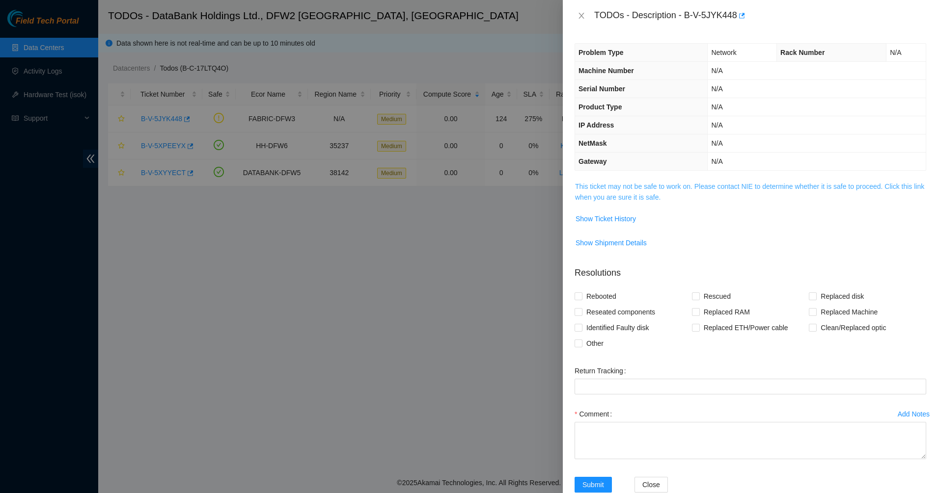
click at [584, 189] on link "This ticket may not be safe to work on. Please contact NIE to determine whether…" at bounding box center [749, 192] width 349 height 19
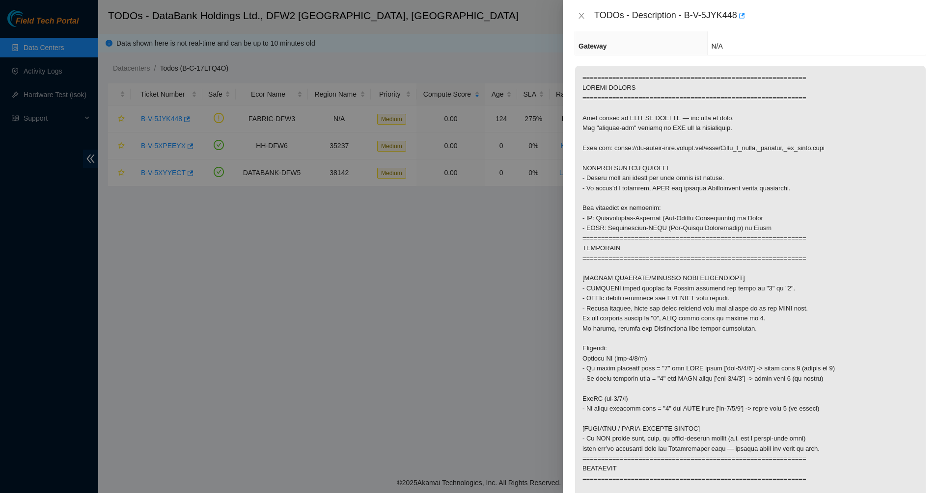
scroll to position [184, 0]
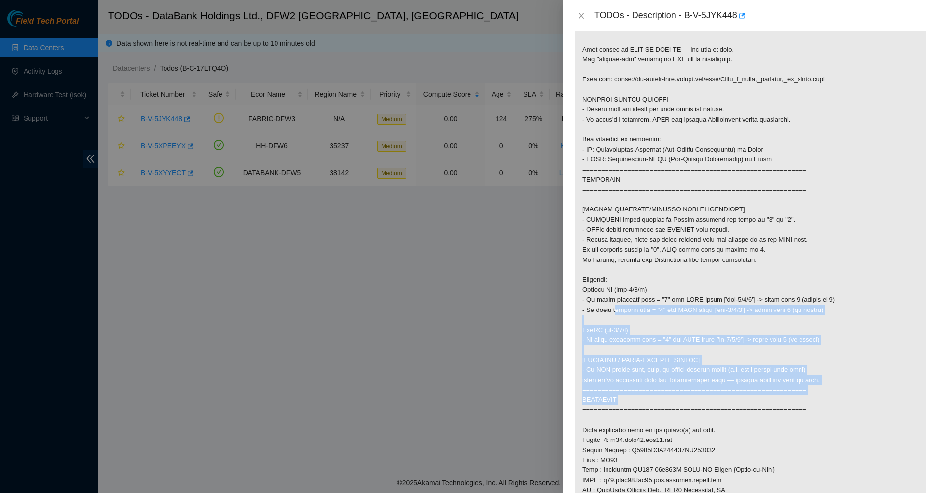
drag, startPoint x: 609, startPoint y: 328, endPoint x: 687, endPoint y: 415, distance: 116.5
click at [687, 415] on p at bounding box center [750, 495] width 351 height 997
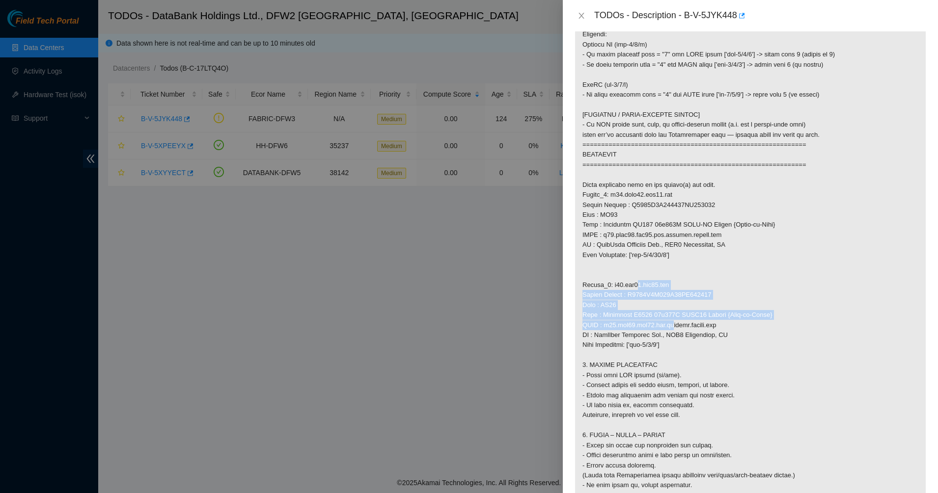
drag, startPoint x: 625, startPoint y: 295, endPoint x: 662, endPoint y: 337, distance: 56.4
click at [662, 337] on p at bounding box center [750, 250] width 351 height 997
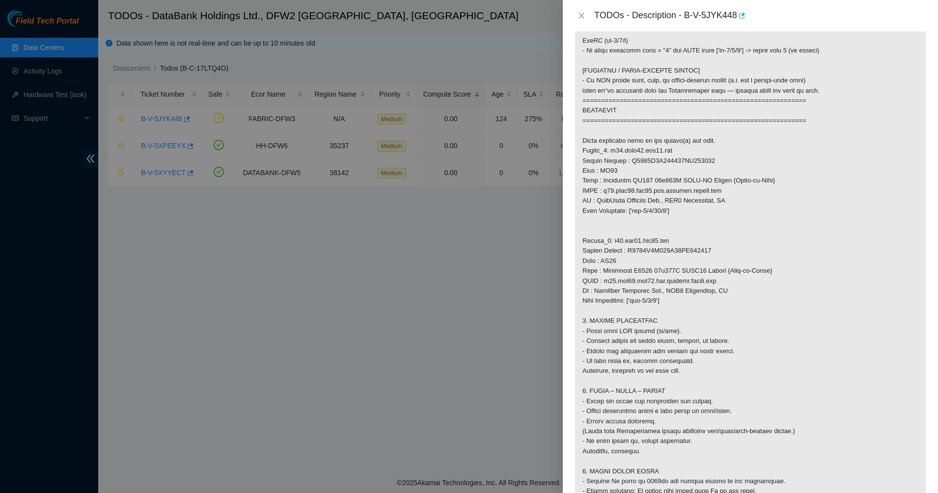
scroll to position [614, 0]
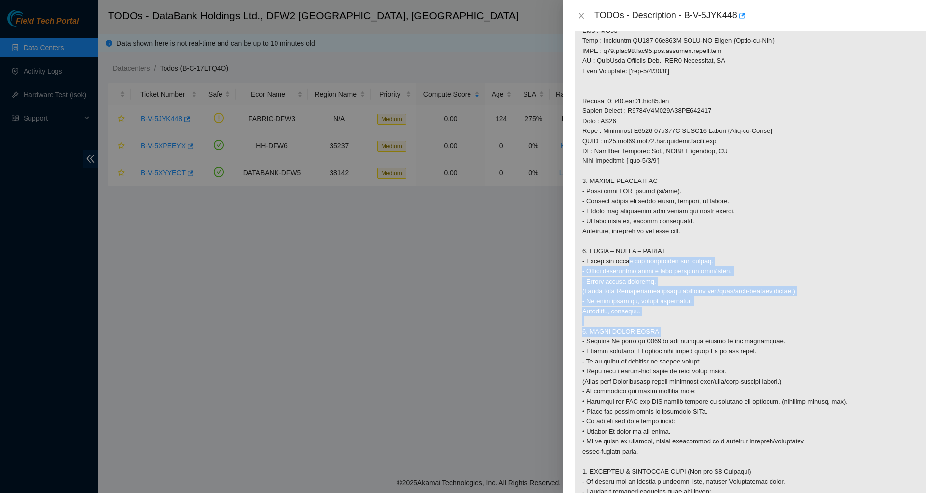
drag, startPoint x: 623, startPoint y: 275, endPoint x: 649, endPoint y: 343, distance: 72.4
click at [649, 343] on p at bounding box center [750, 65] width 351 height 997
click at [648, 344] on p at bounding box center [750, 65] width 351 height 997
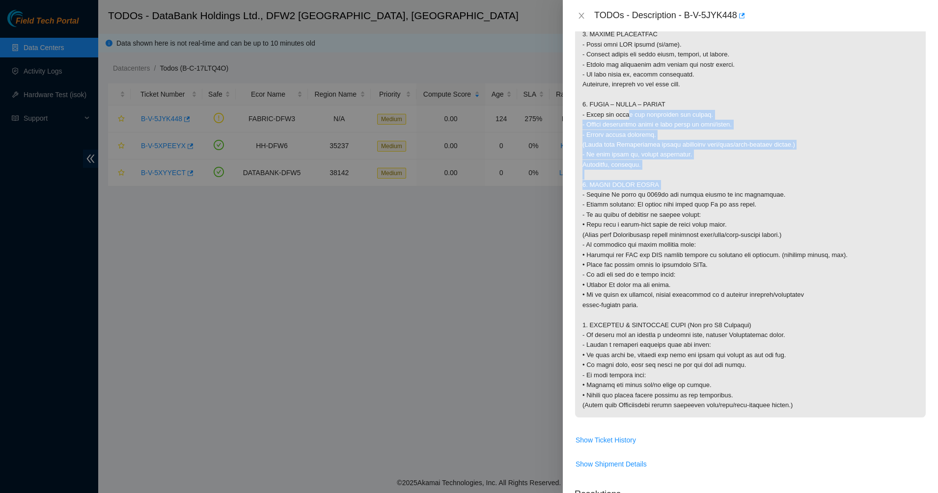
scroll to position [859, 0]
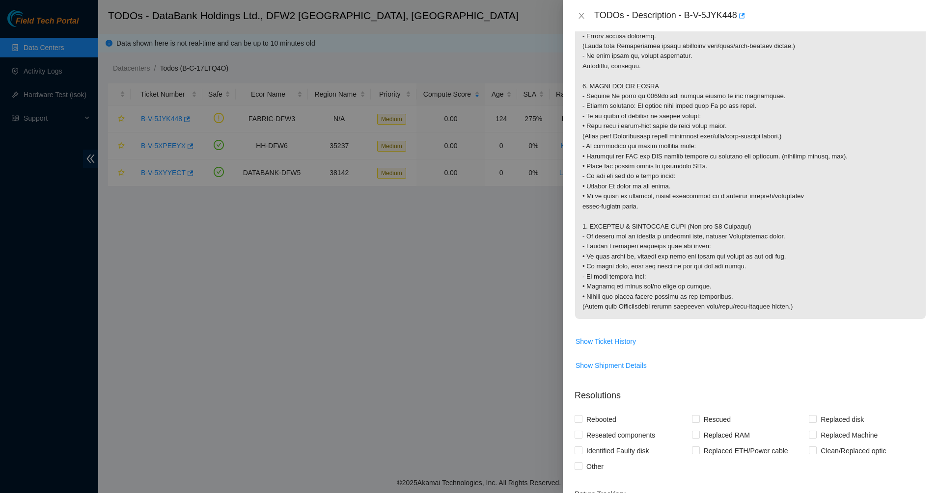
drag, startPoint x: 622, startPoint y: 234, endPoint x: 832, endPoint y: 313, distance: 224.1
drag, startPoint x: 832, startPoint y: 315, endPoint x: 621, endPoint y: 79, distance: 317.1
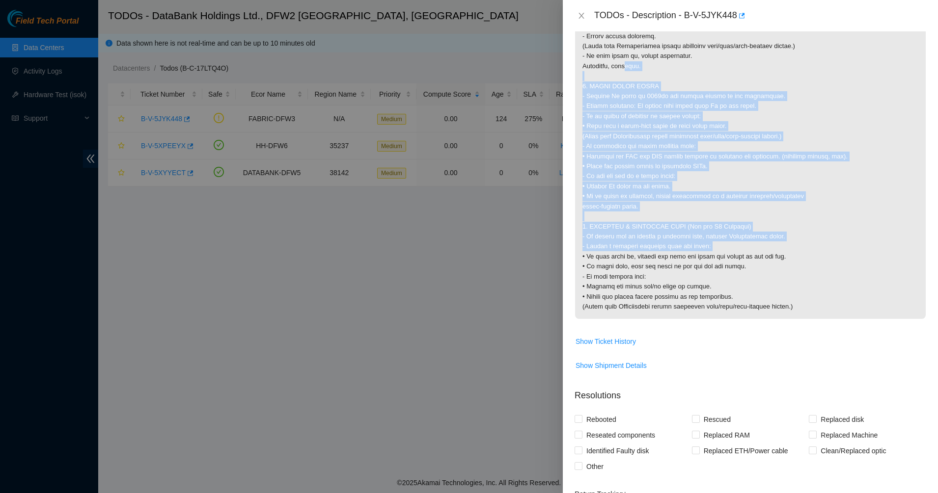
drag, startPoint x: 619, startPoint y: 79, endPoint x: 729, endPoint y: 260, distance: 211.9
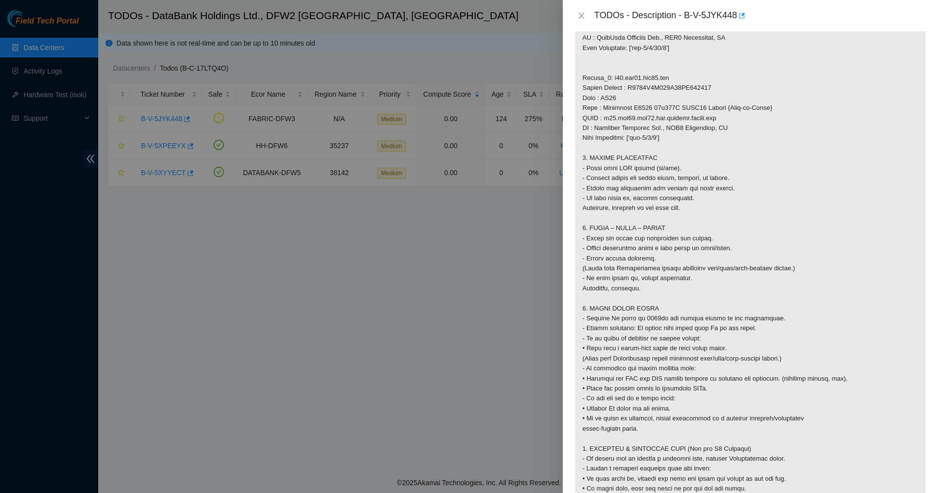
scroll to position [614, 0]
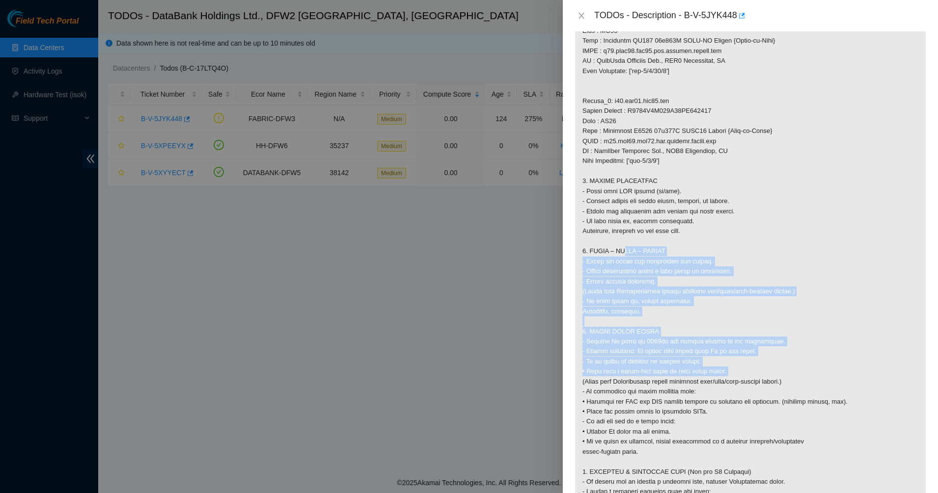
drag, startPoint x: 673, startPoint y: 328, endPoint x: 615, endPoint y: 252, distance: 95.6
click at [615, 252] on p at bounding box center [750, 65] width 351 height 997
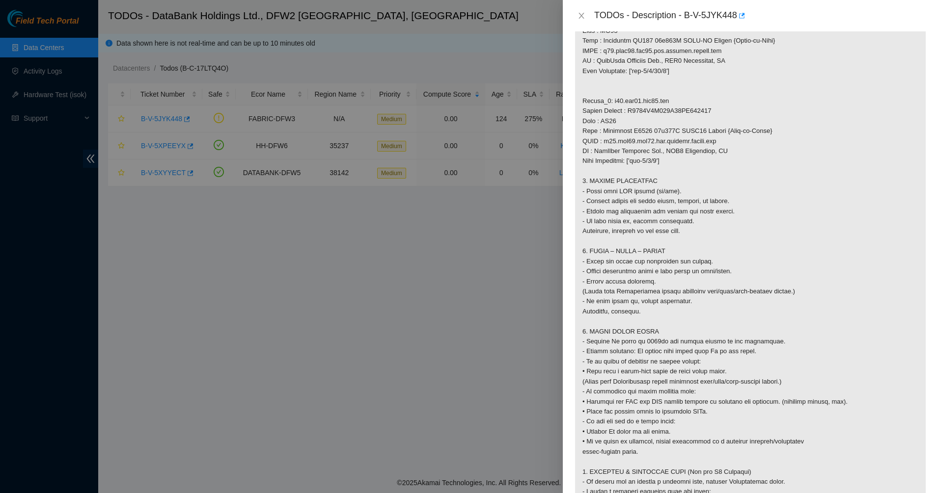
click at [615, 252] on p at bounding box center [750, 65] width 351 height 997
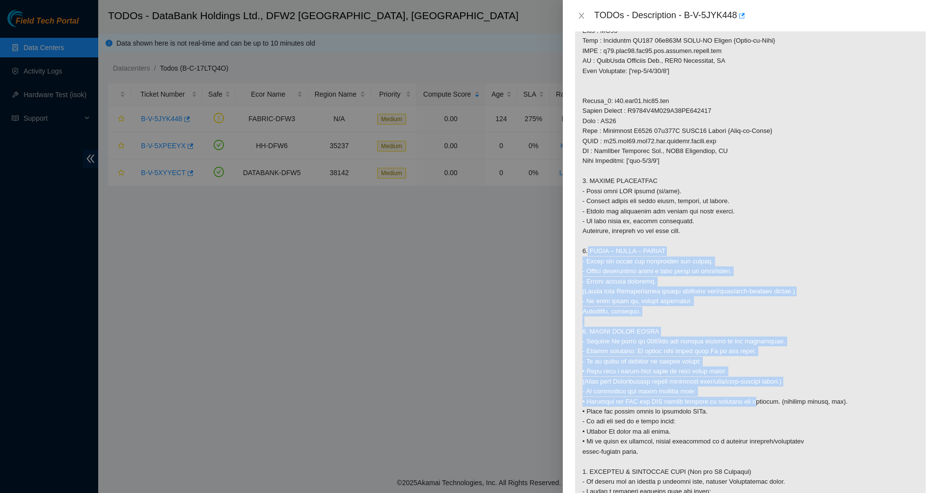
drag, startPoint x: 615, startPoint y: 252, endPoint x: 754, endPoint y: 419, distance: 217.1
click at [754, 419] on p at bounding box center [750, 65] width 351 height 997
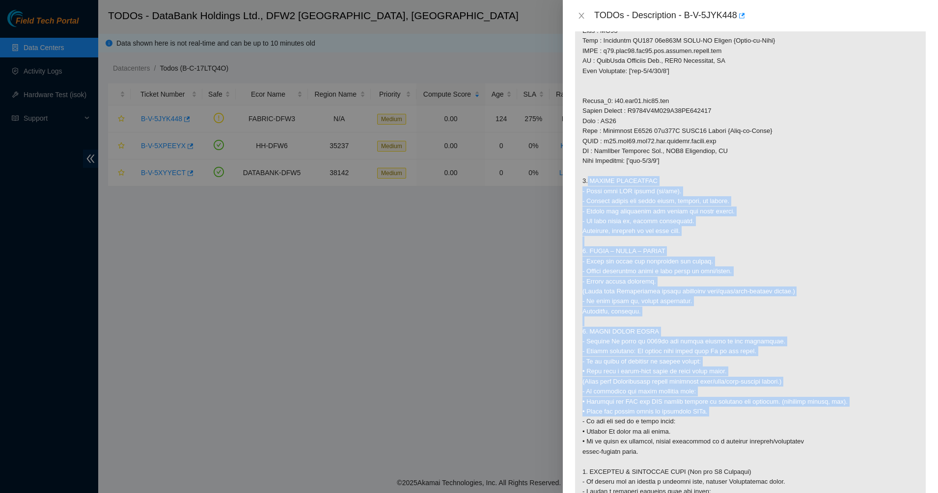
drag, startPoint x: 695, startPoint y: 293, endPoint x: 638, endPoint y: 176, distance: 129.6
click at [639, 177] on p at bounding box center [750, 65] width 351 height 997
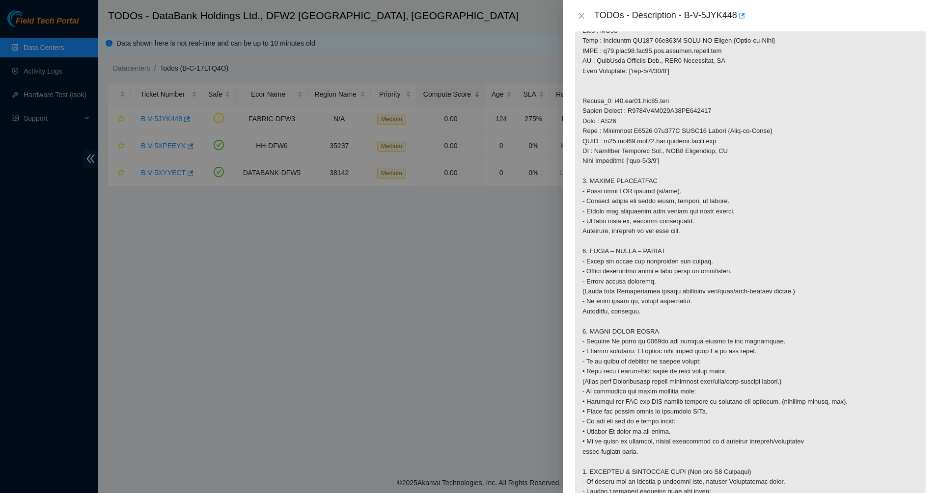
click at [638, 176] on p at bounding box center [750, 65] width 351 height 997
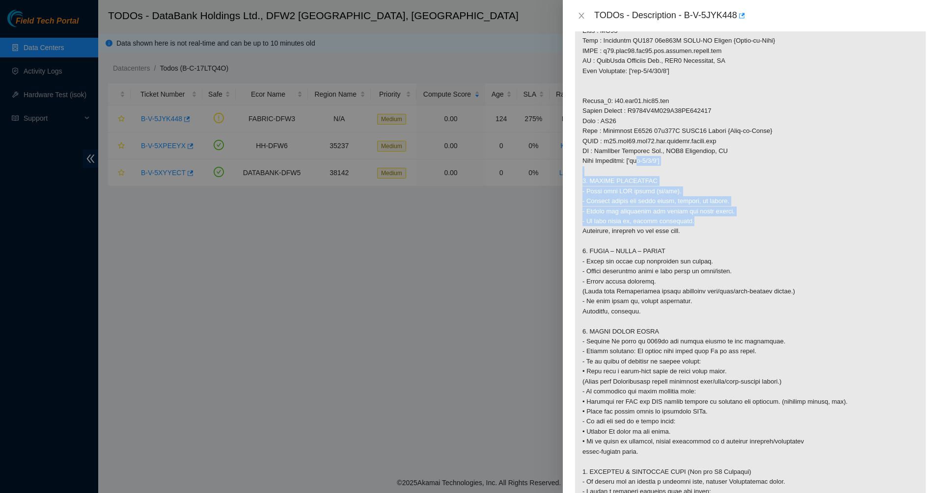
drag, startPoint x: 638, startPoint y: 176, endPoint x: 669, endPoint y: 231, distance: 63.1
click at [669, 231] on p at bounding box center [750, 65] width 351 height 997
click at [669, 232] on p at bounding box center [750, 65] width 351 height 997
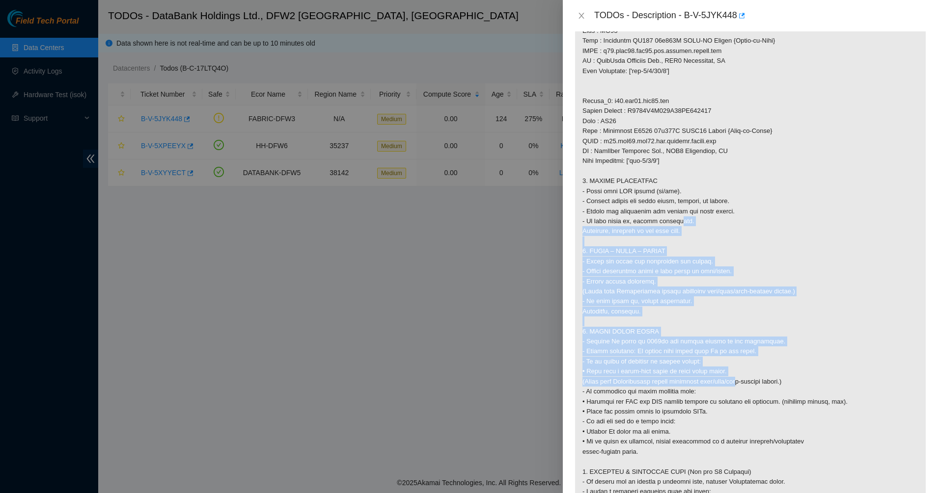
drag, startPoint x: 669, startPoint y: 232, endPoint x: 735, endPoint y: 393, distance: 174.4
click at [735, 393] on p at bounding box center [750, 65] width 351 height 997
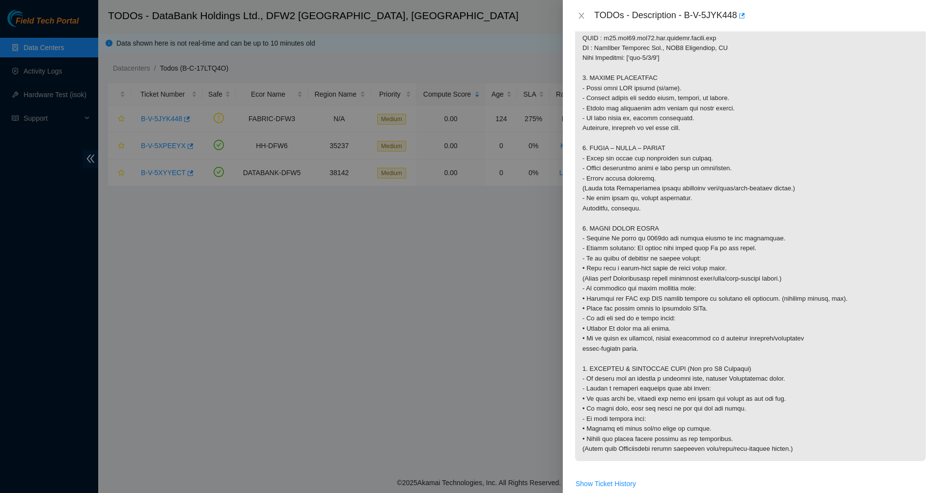
scroll to position [736, 0]
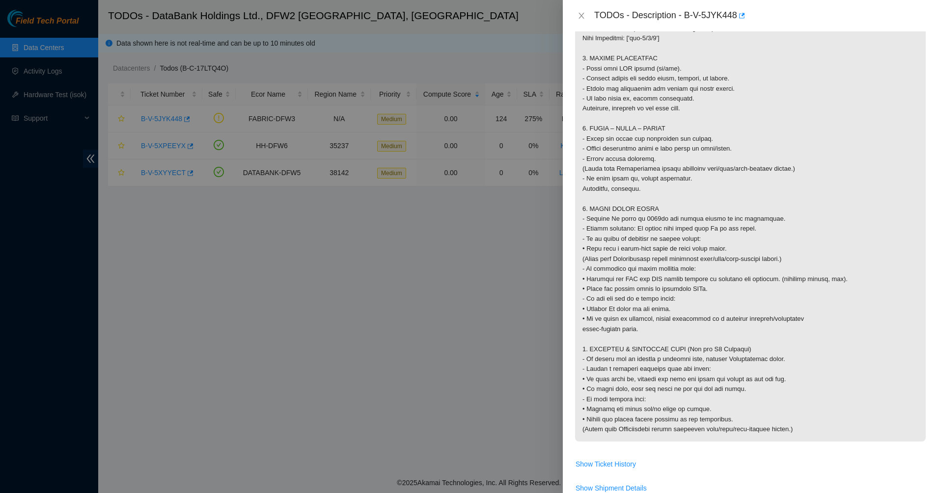
drag, startPoint x: 609, startPoint y: 357, endPoint x: 814, endPoint y: 450, distance: 224.1
drag, startPoint x: 725, startPoint y: 322, endPoint x: 658, endPoint y: 202, distance: 137.2
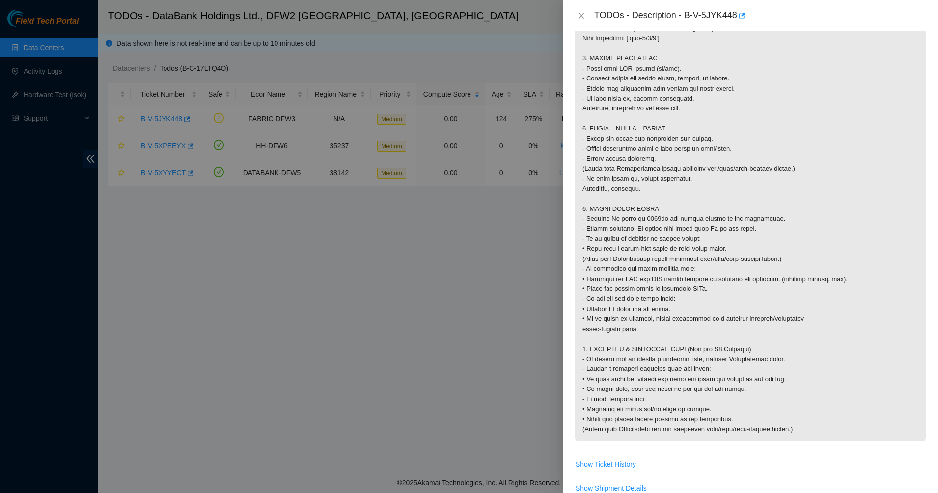
drag, startPoint x: 658, startPoint y: 202, endPoint x: 793, endPoint y: 441, distance: 274.4
drag, startPoint x: 793, startPoint y: 442, endPoint x: 673, endPoint y: 302, distance: 183.8
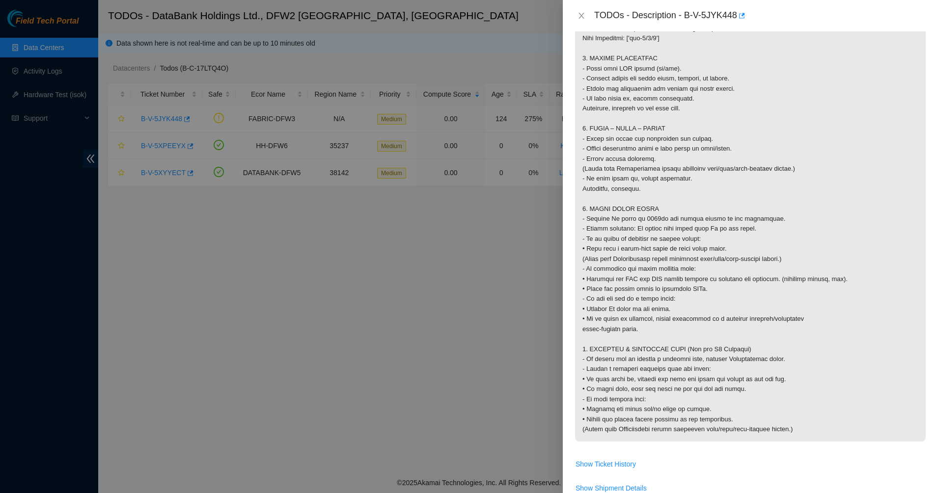
drag, startPoint x: 687, startPoint y: 15, endPoint x: 737, endPoint y: 21, distance: 50.4
click at [737, 20] on div "TODOs - Description - B-V-5JYK448" at bounding box center [760, 16] width 332 height 16
copy div "B-V-5JYK448"
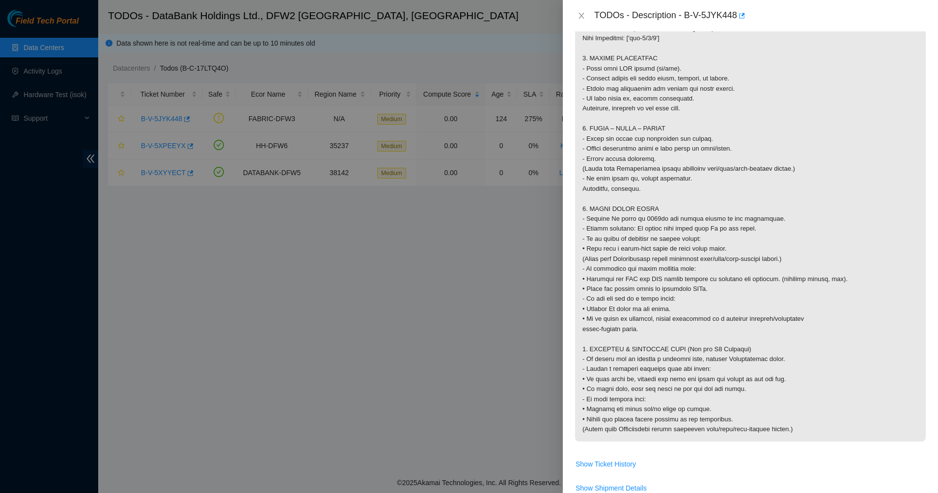
click at [572, 211] on div "Problem Type Network Rack Number N/A Machine Number N/A Serial Number N/A Produ…" at bounding box center [750, 262] width 375 height 462
drag, startPoint x: 579, startPoint y: 12, endPoint x: 583, endPoint y: 15, distance: 5.2
click at [581, 13] on icon "close" at bounding box center [581, 16] width 8 height 8
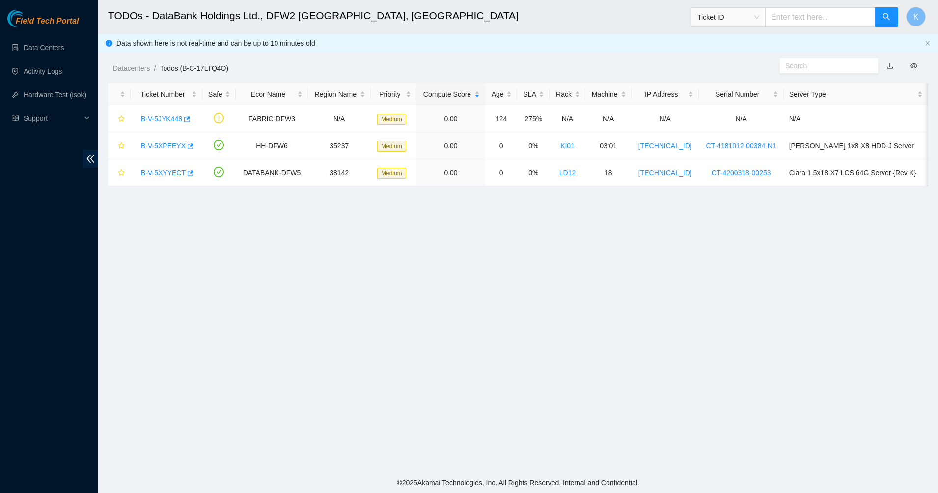
click at [25, 58] on ul "Data Centers Activity Logs Hardware Test (isok) Support" at bounding box center [49, 83] width 98 height 94
click at [32, 50] on link "Data Centers" at bounding box center [44, 48] width 40 height 8
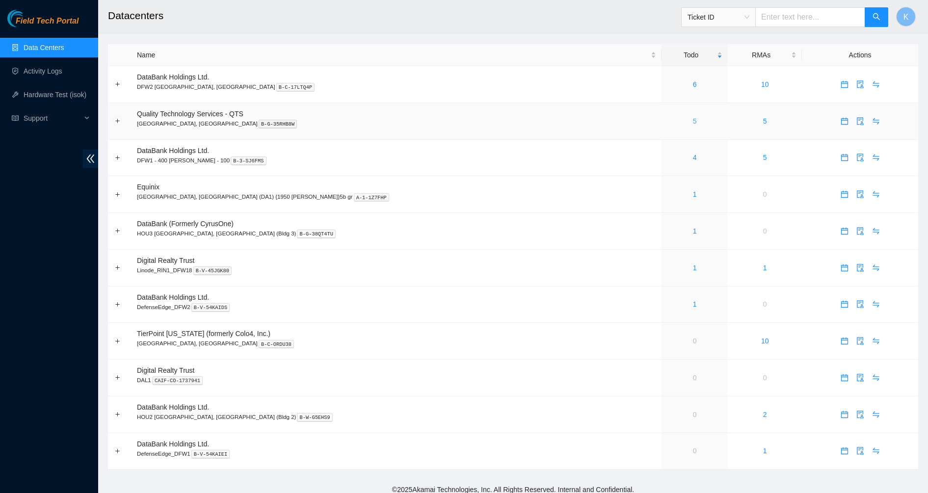
click at [693, 122] on link "5" at bounding box center [695, 121] width 4 height 8
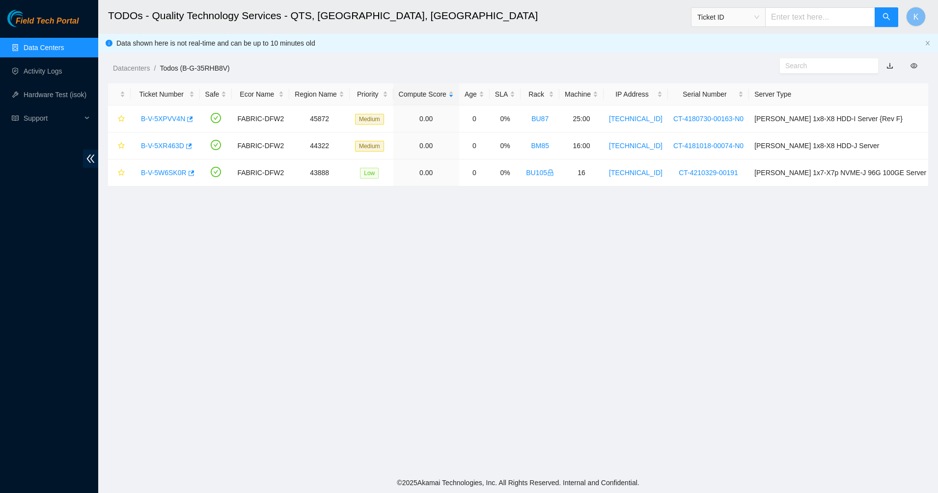
click at [27, 46] on link "Data Centers" at bounding box center [44, 48] width 40 height 8
